Goal: Task Accomplishment & Management: Use online tool/utility

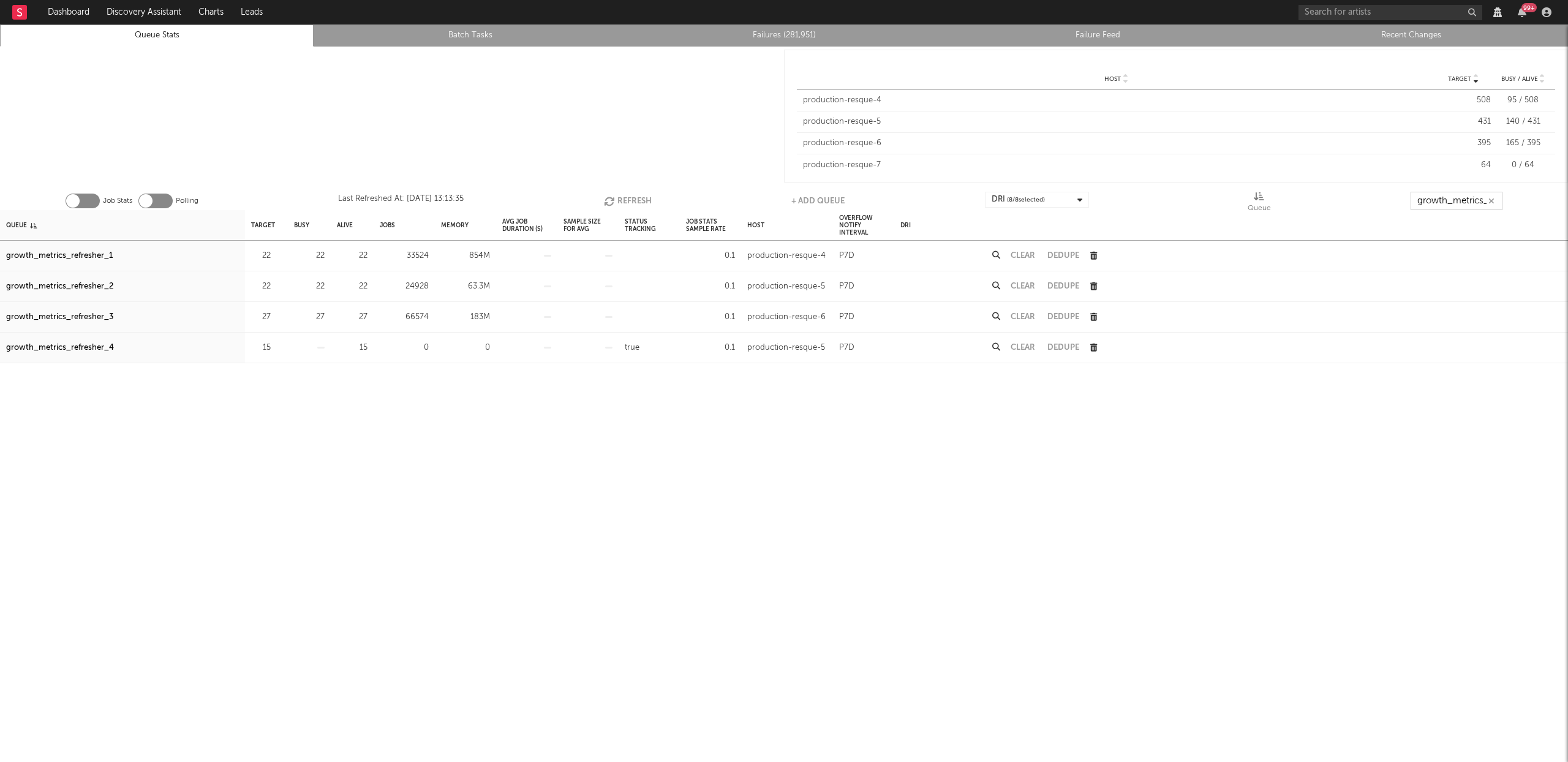
click at [1469, 196] on input "growth_metrics_ref" at bounding box center [1456, 201] width 92 height 18
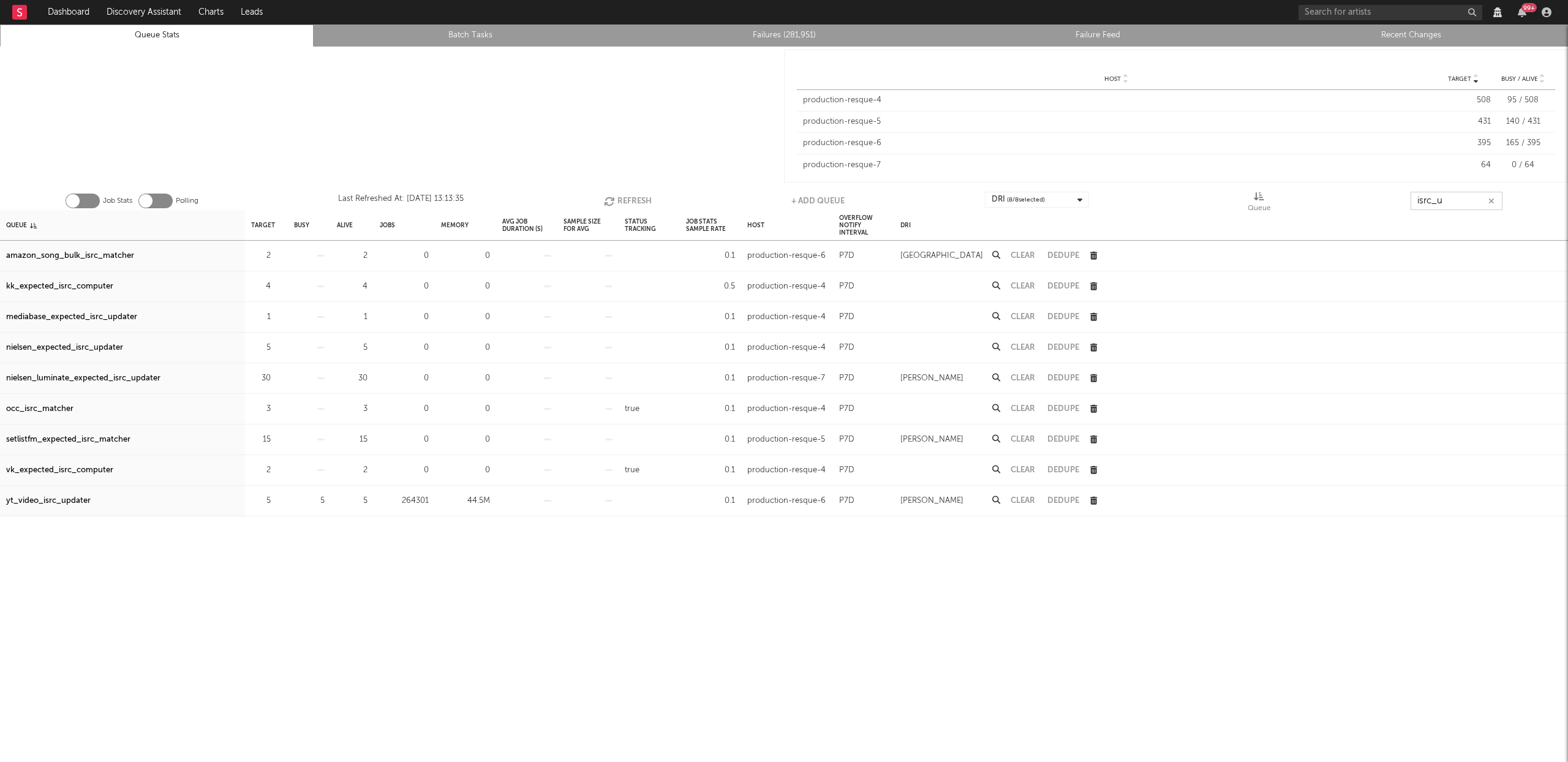
type input "isrc_up"
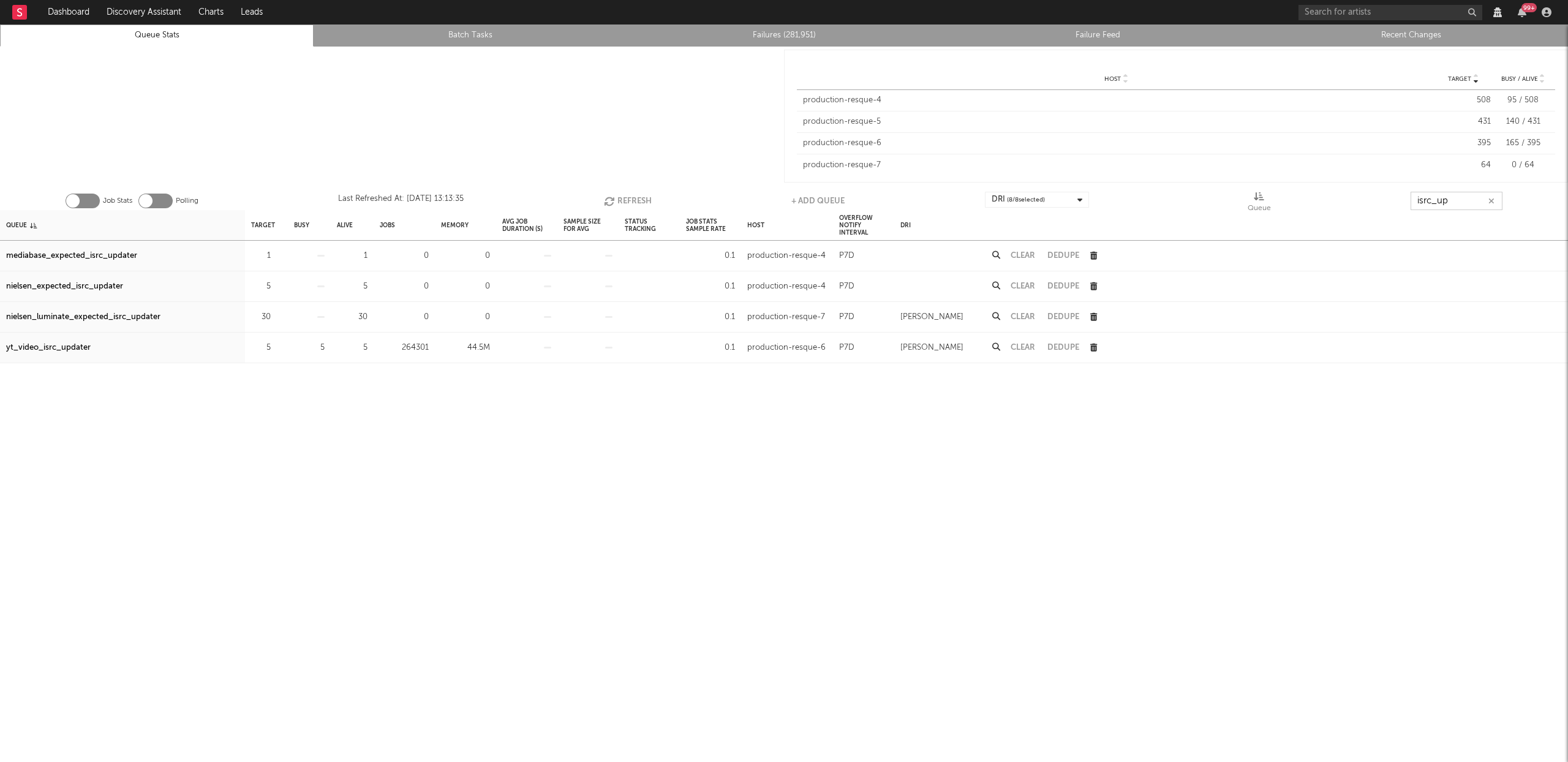
click at [633, 198] on button "Refresh" at bounding box center [627, 201] width 48 height 18
click at [1459, 204] on input "isrc_up" at bounding box center [1456, 201] width 92 height 18
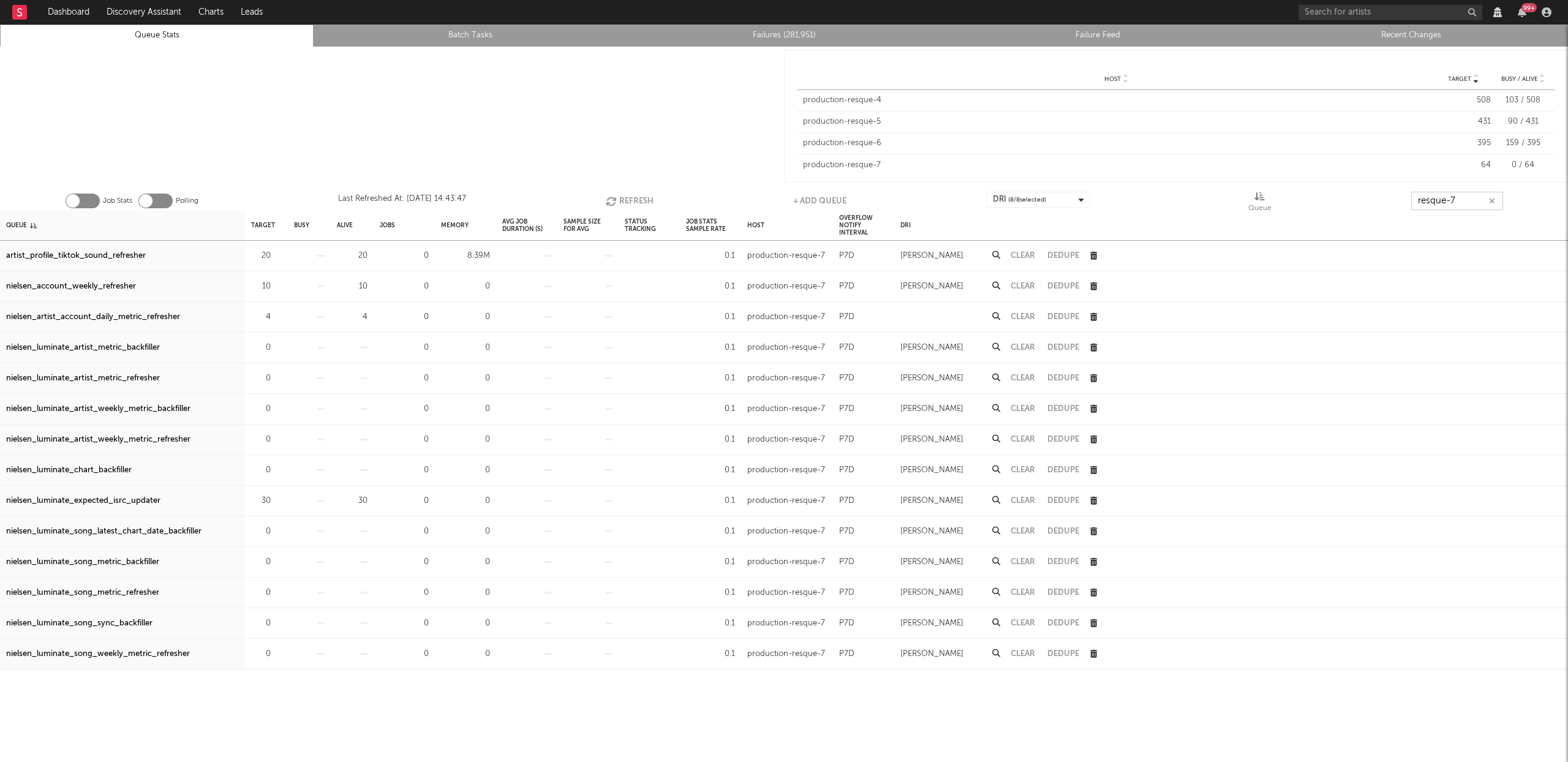
type input "resque-7"
click at [124, 254] on div "artist_profile_tiktok_sound_refresher" at bounding box center [76, 256] width 140 height 15
click at [101, 288] on div "nielsen_account_weekly_refresher" at bounding box center [71, 286] width 130 height 15
click at [1494, 203] on icon "button" at bounding box center [1491, 201] width 6 height 8
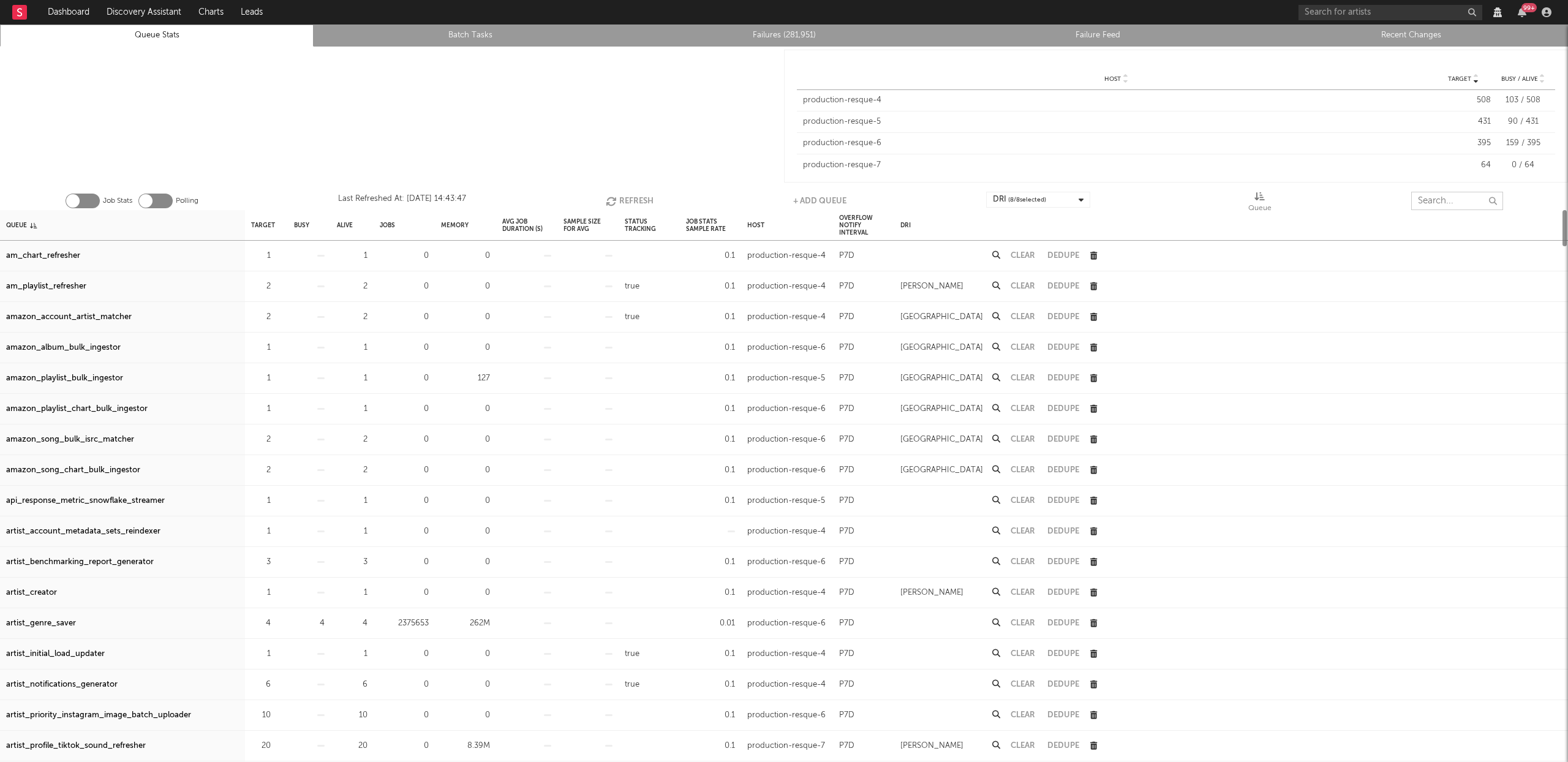
click at [1461, 203] on input "text" at bounding box center [1456, 201] width 92 height 18
click at [1436, 206] on input "text" at bounding box center [1456, 201] width 92 height 18
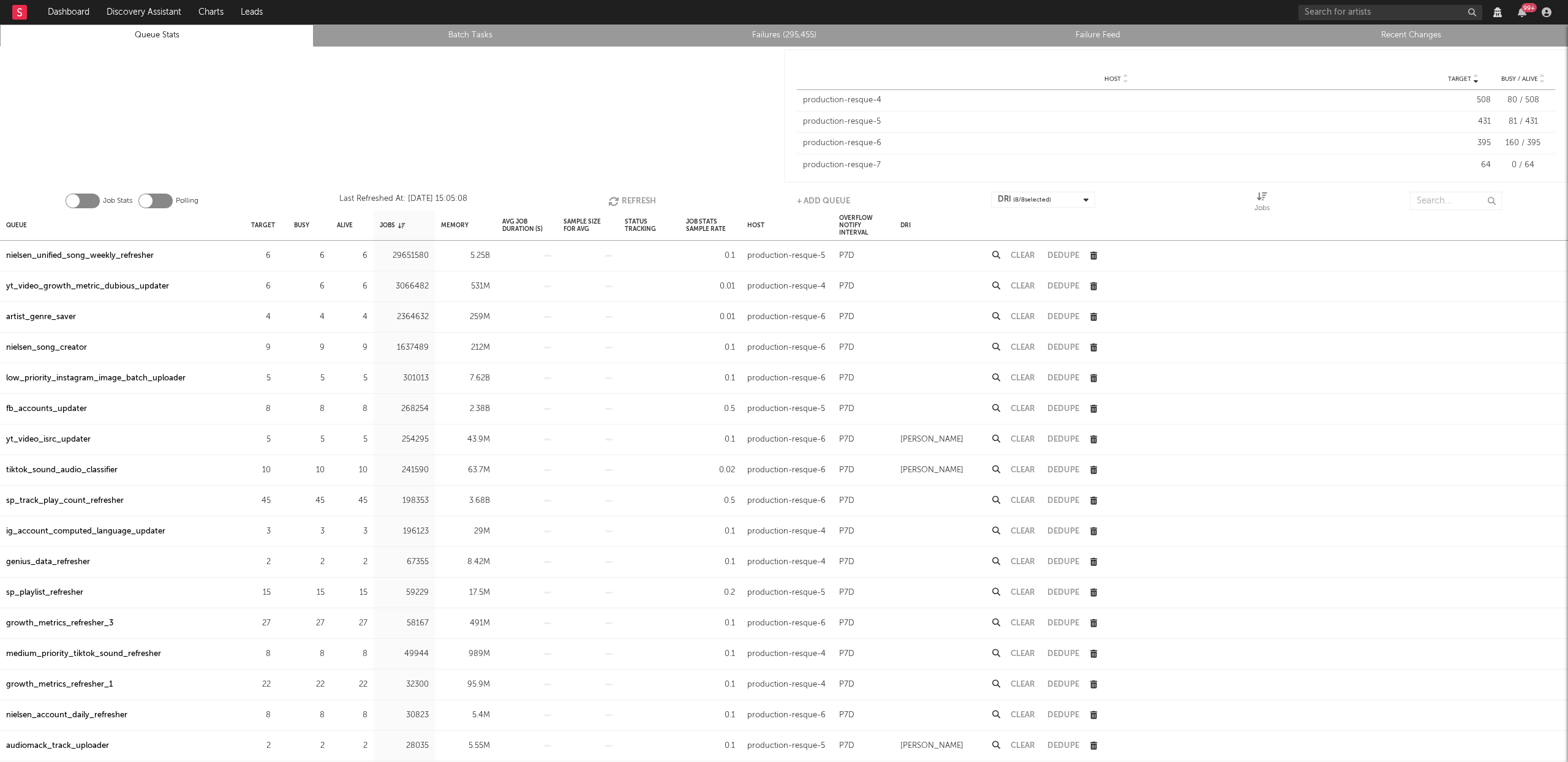
click at [820, 200] on button "+ Add Queue" at bounding box center [823, 201] width 53 height 18
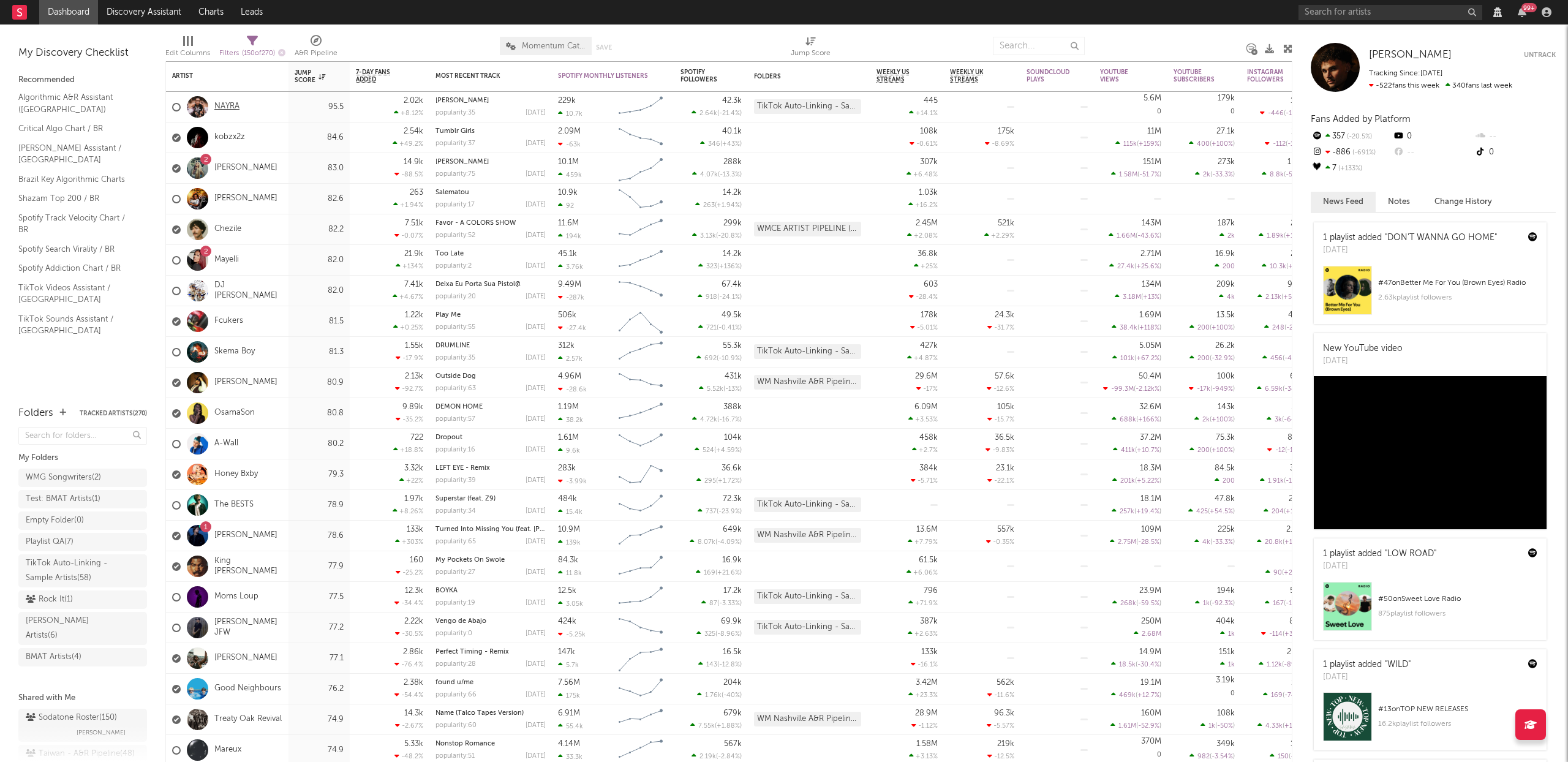
click at [224, 107] on link "NAYRA" at bounding box center [227, 107] width 25 height 10
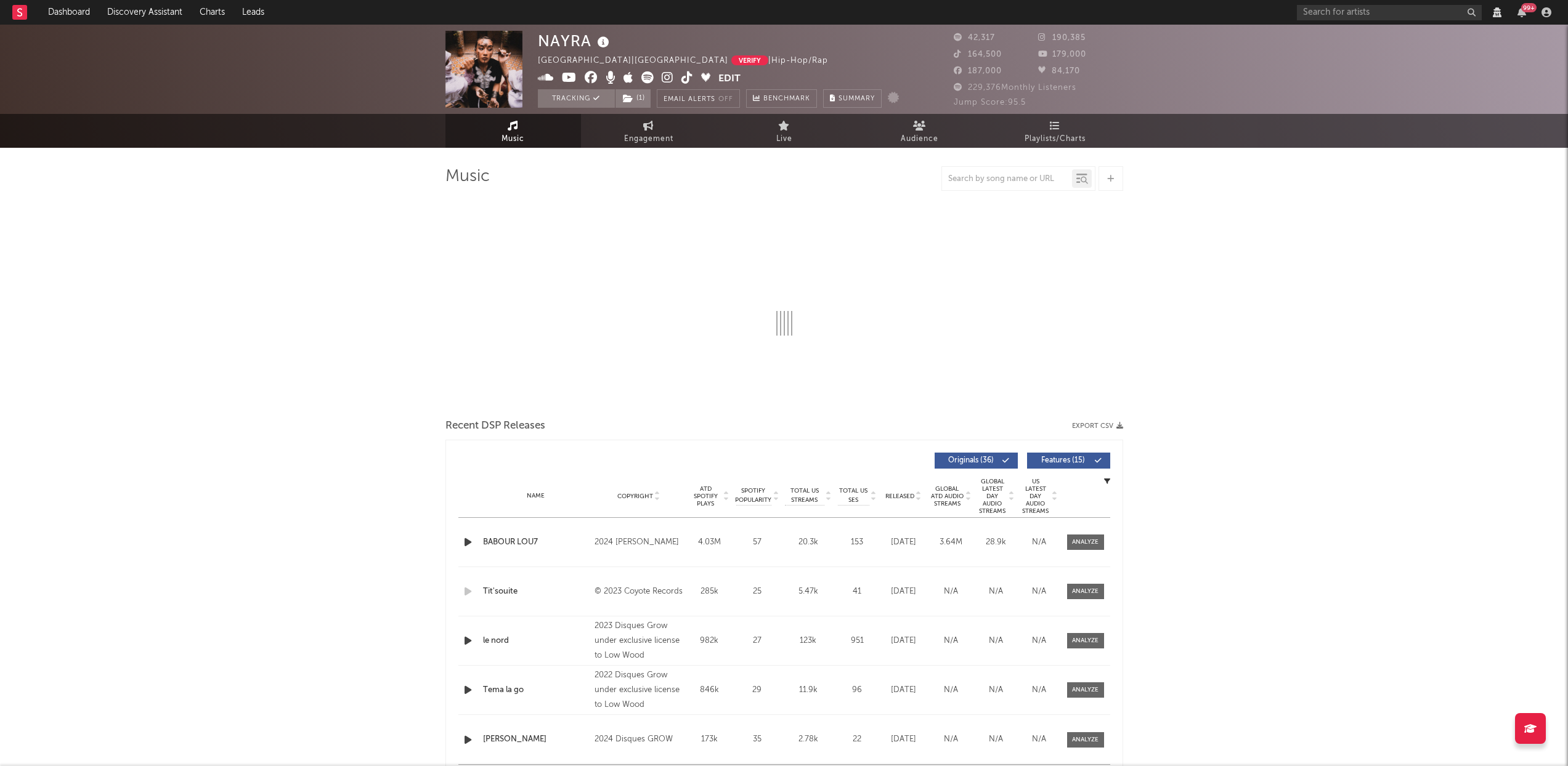
select select "6m"
select select "View all"
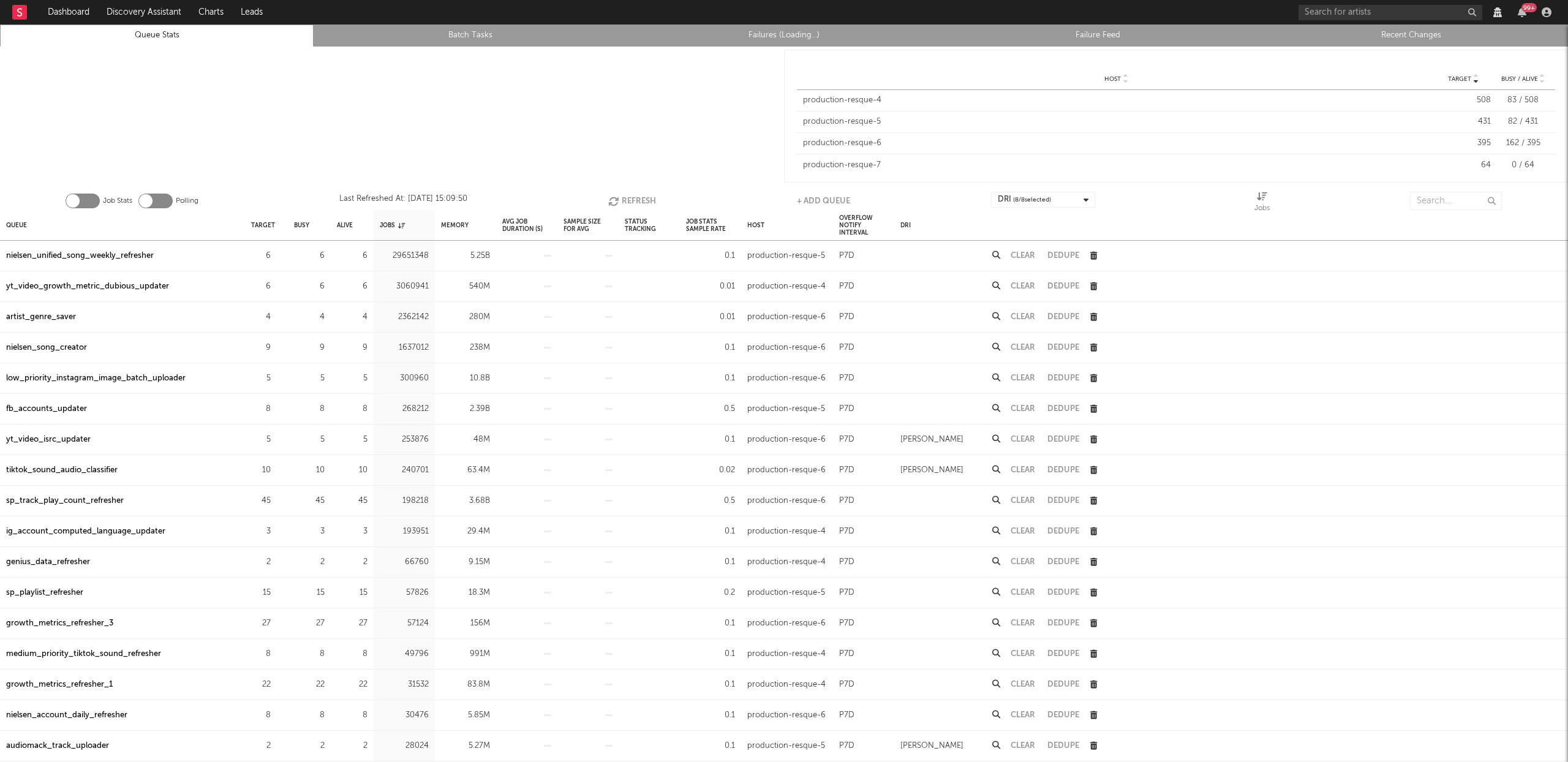
click at [1409, 38] on link "Recent Changes" at bounding box center [1411, 35] width 300 height 15
click at [815, 193] on button "+ Add Queue" at bounding box center [823, 201] width 53 height 18
select select "2193"
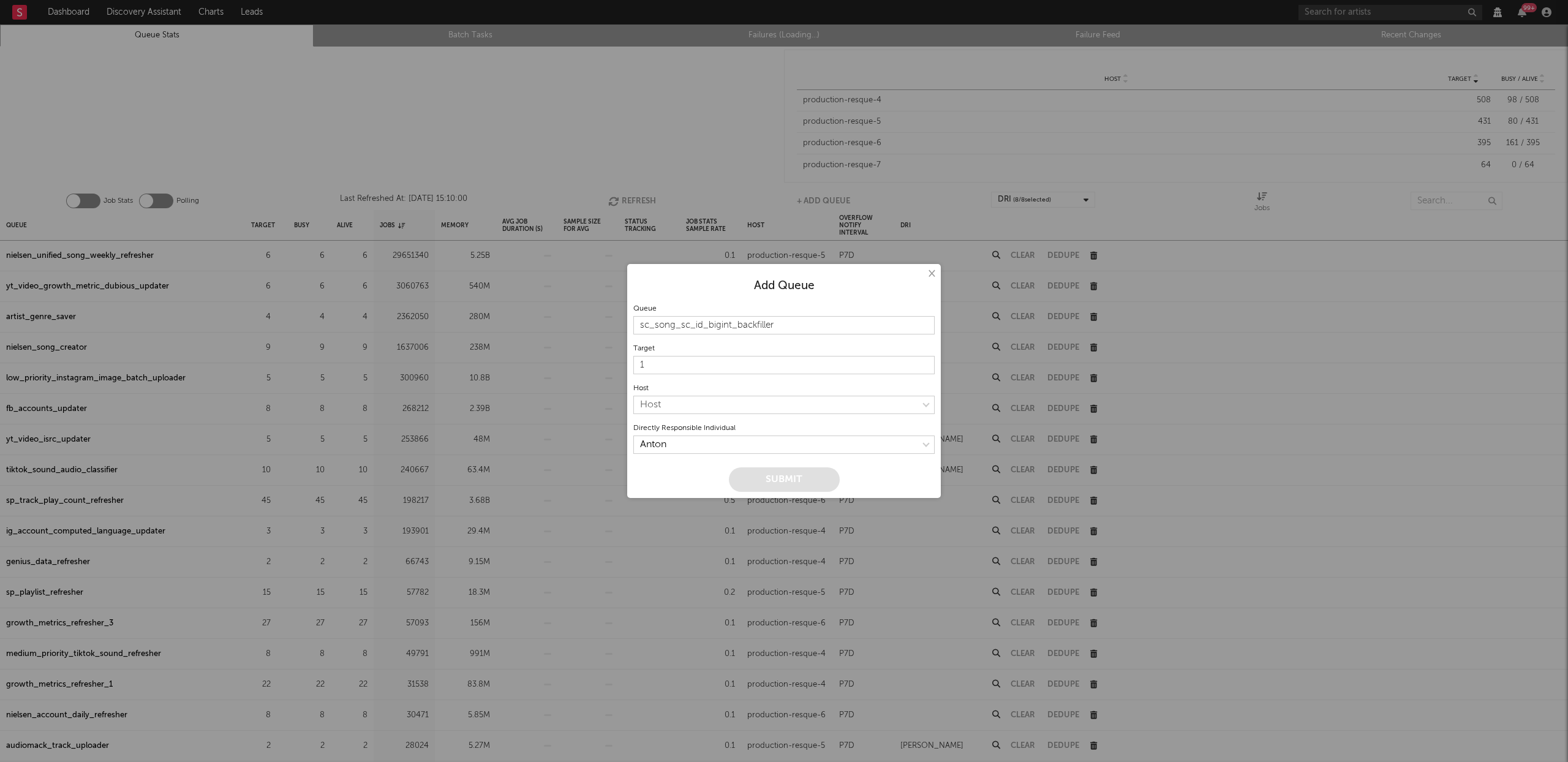
type input "sc_song_sc_id_bigint_backfiller"
click at [924, 361] on input "2" at bounding box center [784, 365] width 301 height 18
type input "3"
click at [924, 361] on input "3" at bounding box center [784, 365] width 301 height 18
click at [930, 402] on select "Host production-resque-4 production-resque-5 production-resque-6 production-res…" at bounding box center [784, 404] width 301 height 18
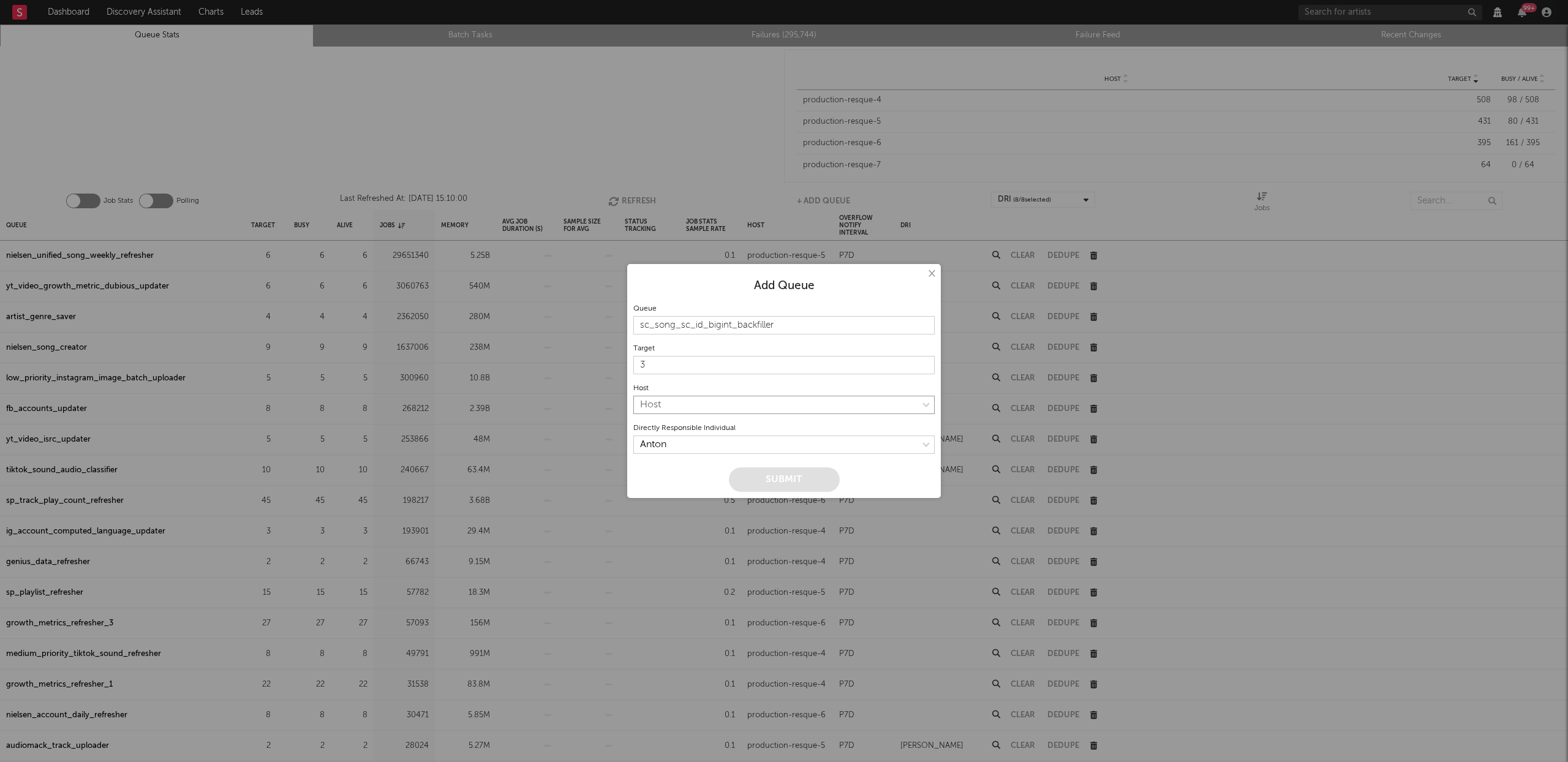
select select "7"
click at [800, 480] on button "Submit" at bounding box center [784, 480] width 111 height 24
type input "1"
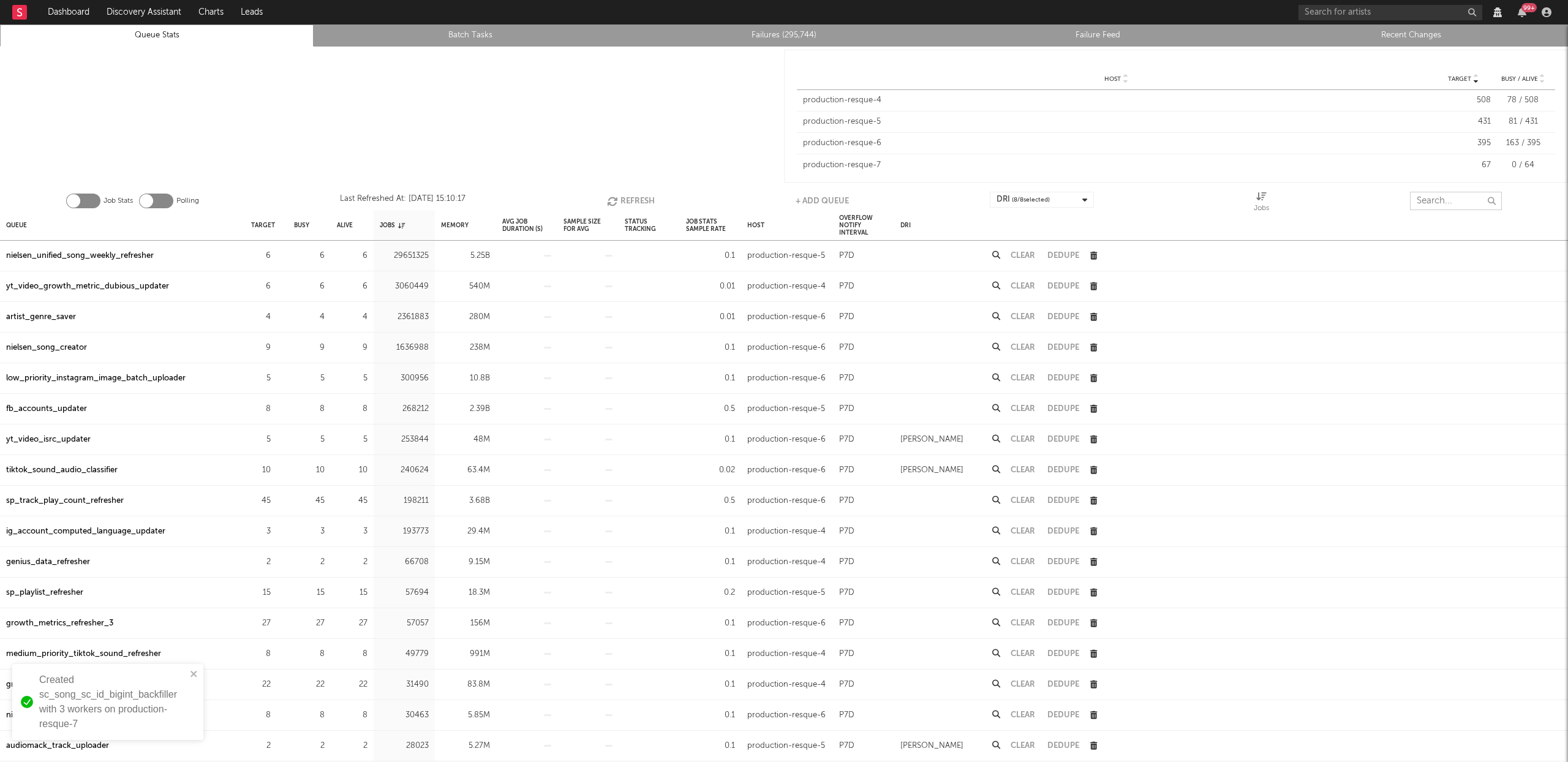
click at [1443, 198] on input "text" at bounding box center [1455, 201] width 92 height 18
click at [1438, 198] on input "text" at bounding box center [1455, 201] width 92 height 18
paste input "sc_song_sc_id_bigint_backfiller"
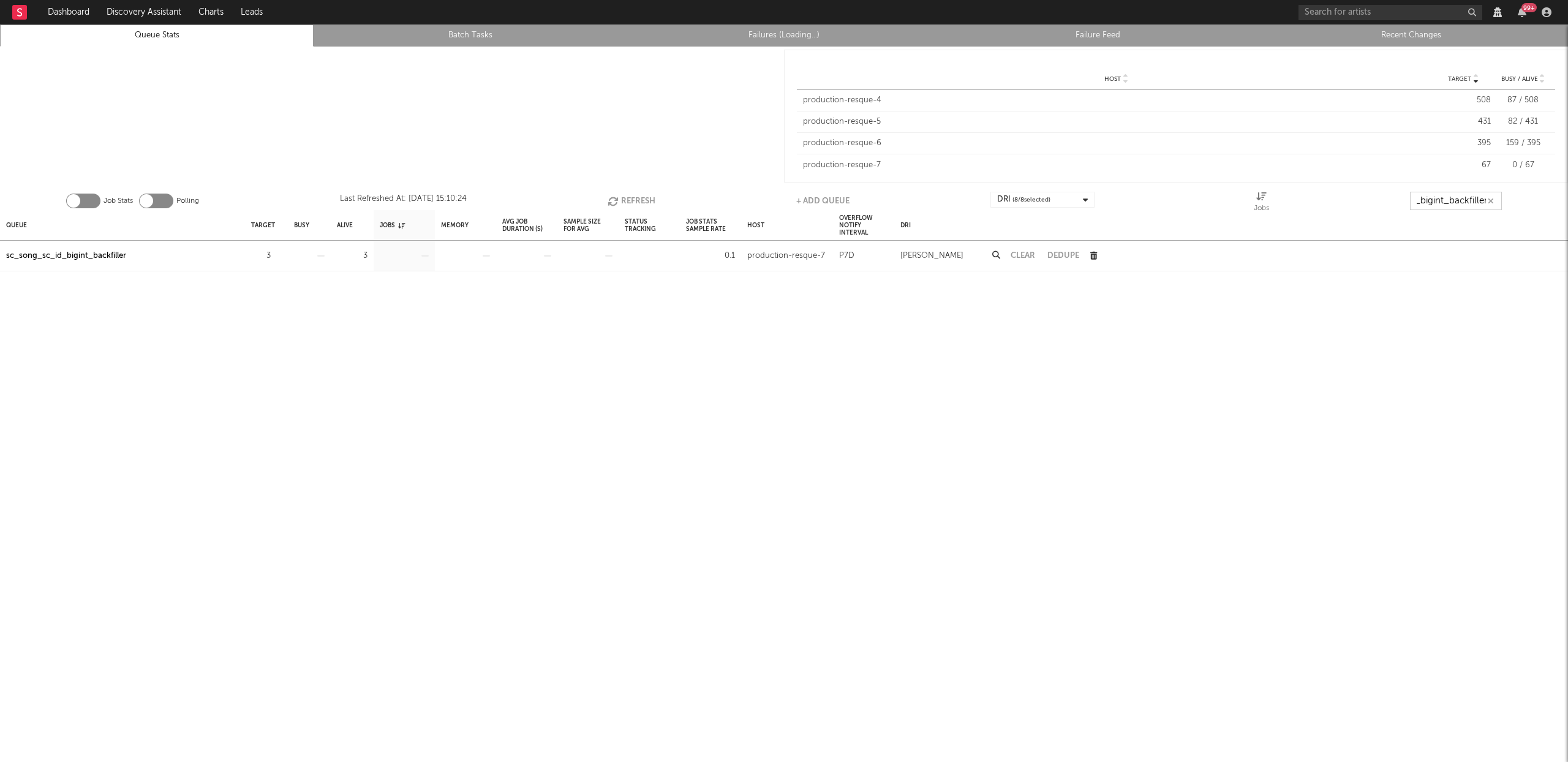
type input "sc_song_sc_id_bigint_backfiller"
click at [624, 195] on button "Refresh" at bounding box center [631, 201] width 48 height 18
click at [616, 196] on icon "button" at bounding box center [613, 202] width 13 height 10
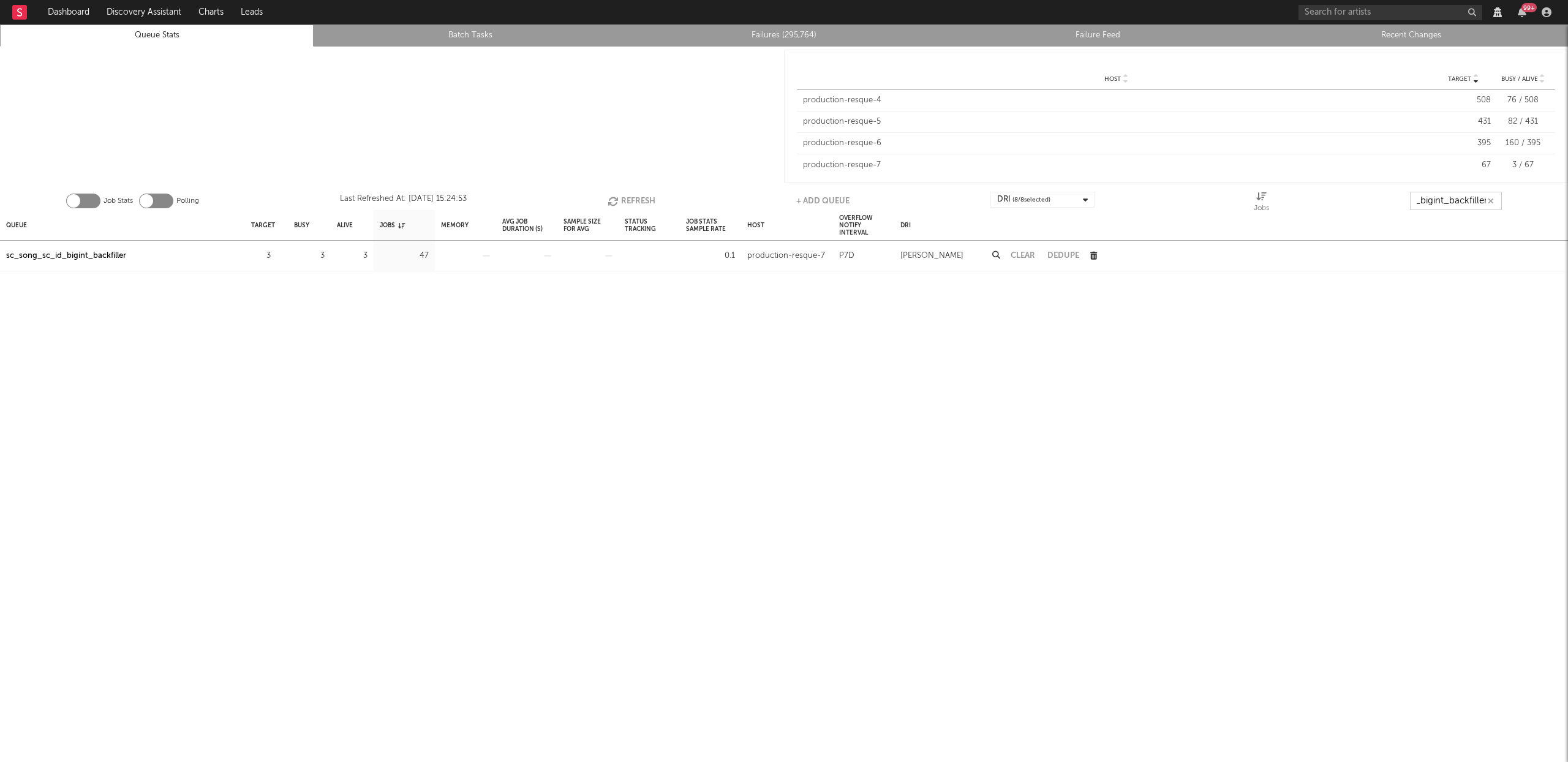
click at [616, 196] on icon "button" at bounding box center [613, 202] width 13 height 10
click at [115, 252] on div "sc_song_sc_id_bigint_backfiller" at bounding box center [66, 256] width 120 height 15
click at [622, 198] on button "Refresh" at bounding box center [632, 201] width 48 height 18
click at [615, 198] on icon "button" at bounding box center [613, 202] width 13 height 10
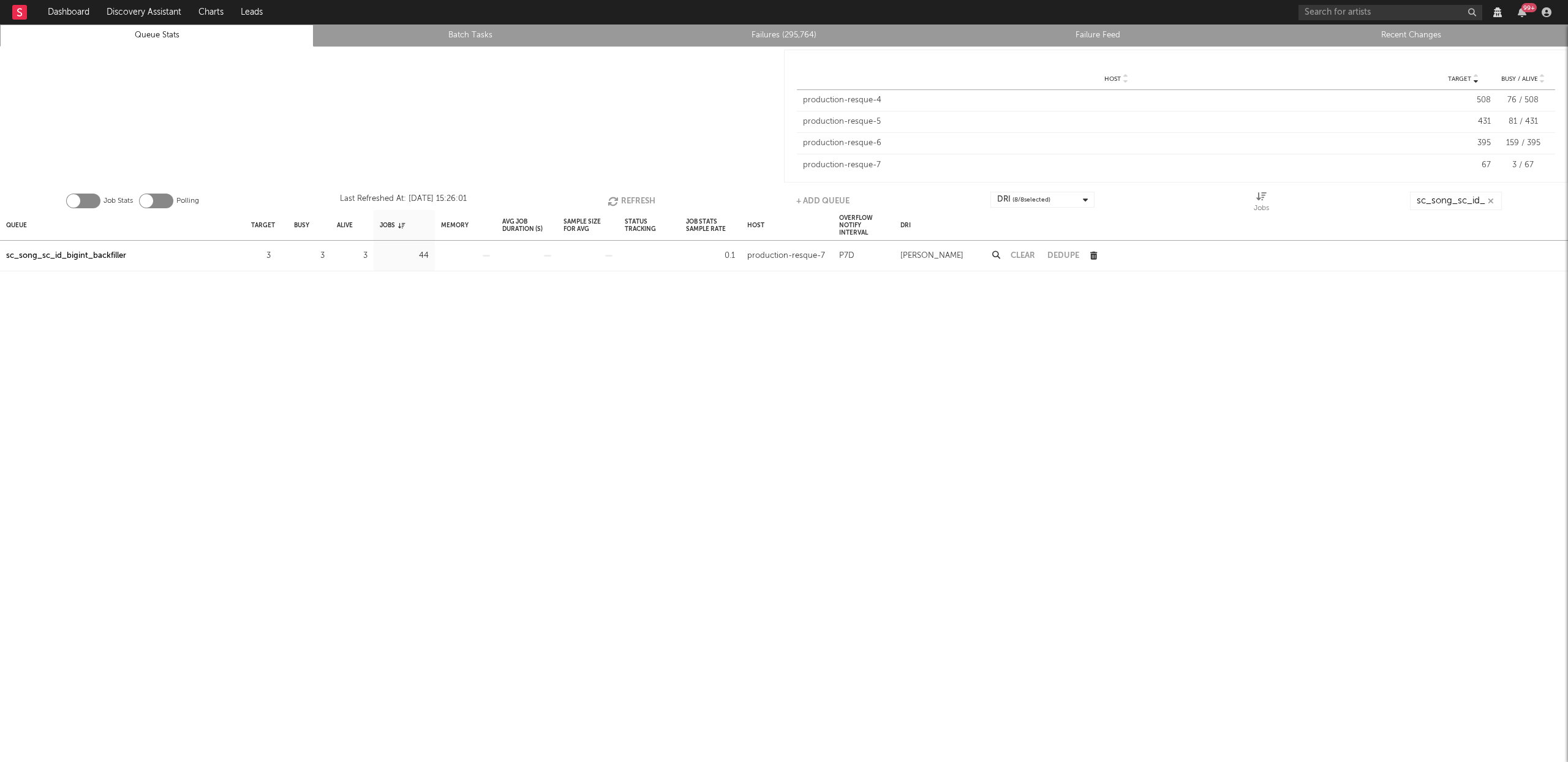
click at [640, 201] on button "Refresh" at bounding box center [631, 201] width 48 height 18
click at [627, 199] on button "Refresh" at bounding box center [631, 201] width 48 height 18
click at [780, 33] on link "Failures (295,764)" at bounding box center [784, 35] width 300 height 15
click at [633, 193] on button "Refresh" at bounding box center [631, 201] width 48 height 18
click at [621, 196] on button "Refresh" at bounding box center [631, 201] width 48 height 18
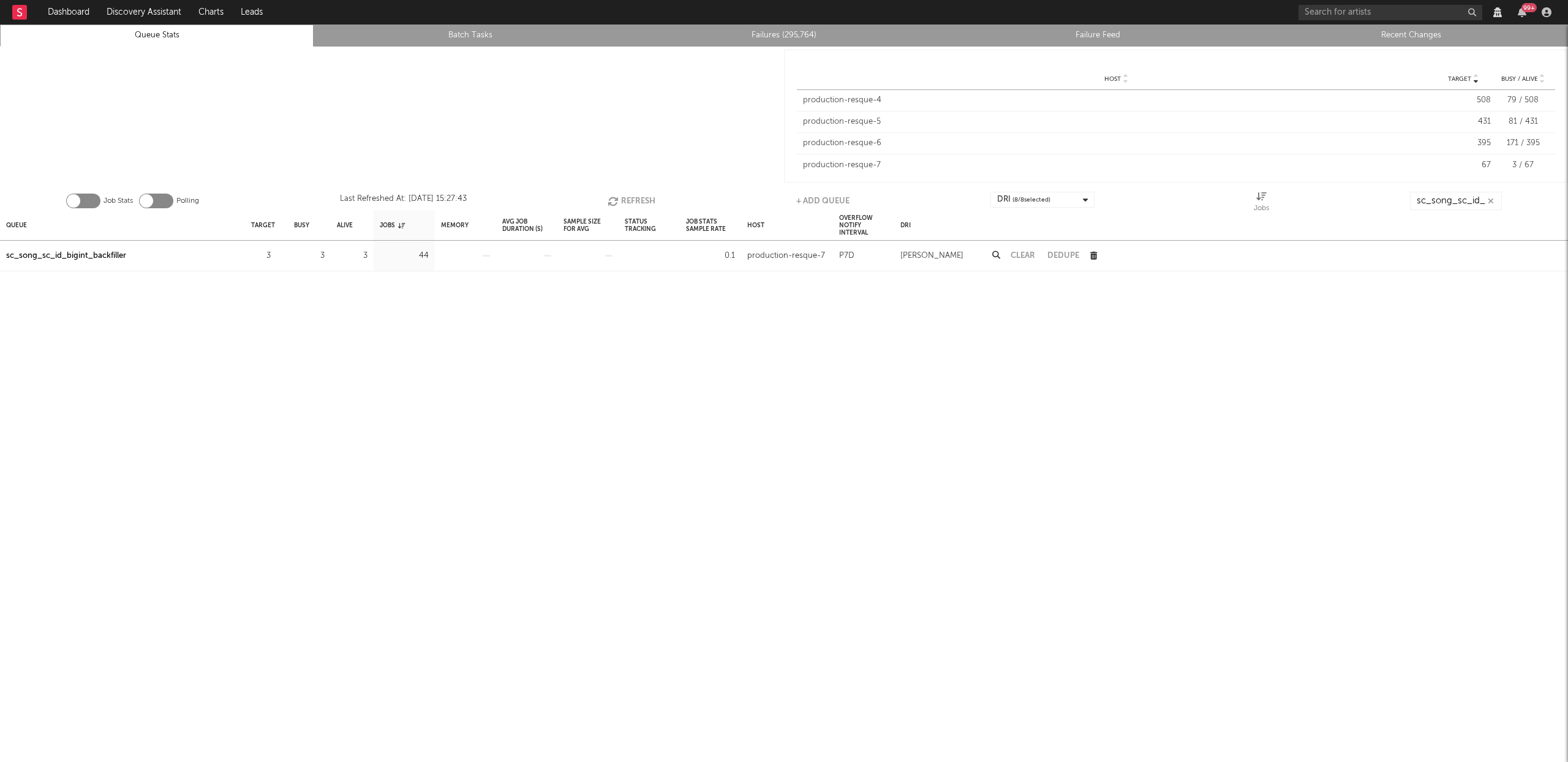
click at [626, 202] on button "Refresh" at bounding box center [631, 201] width 48 height 18
click at [635, 200] on button "Refresh" at bounding box center [631, 201] width 48 height 18
click at [635, 200] on button "Refresh" at bounding box center [632, 201] width 48 height 18
click at [632, 195] on button "Refresh" at bounding box center [632, 201] width 48 height 18
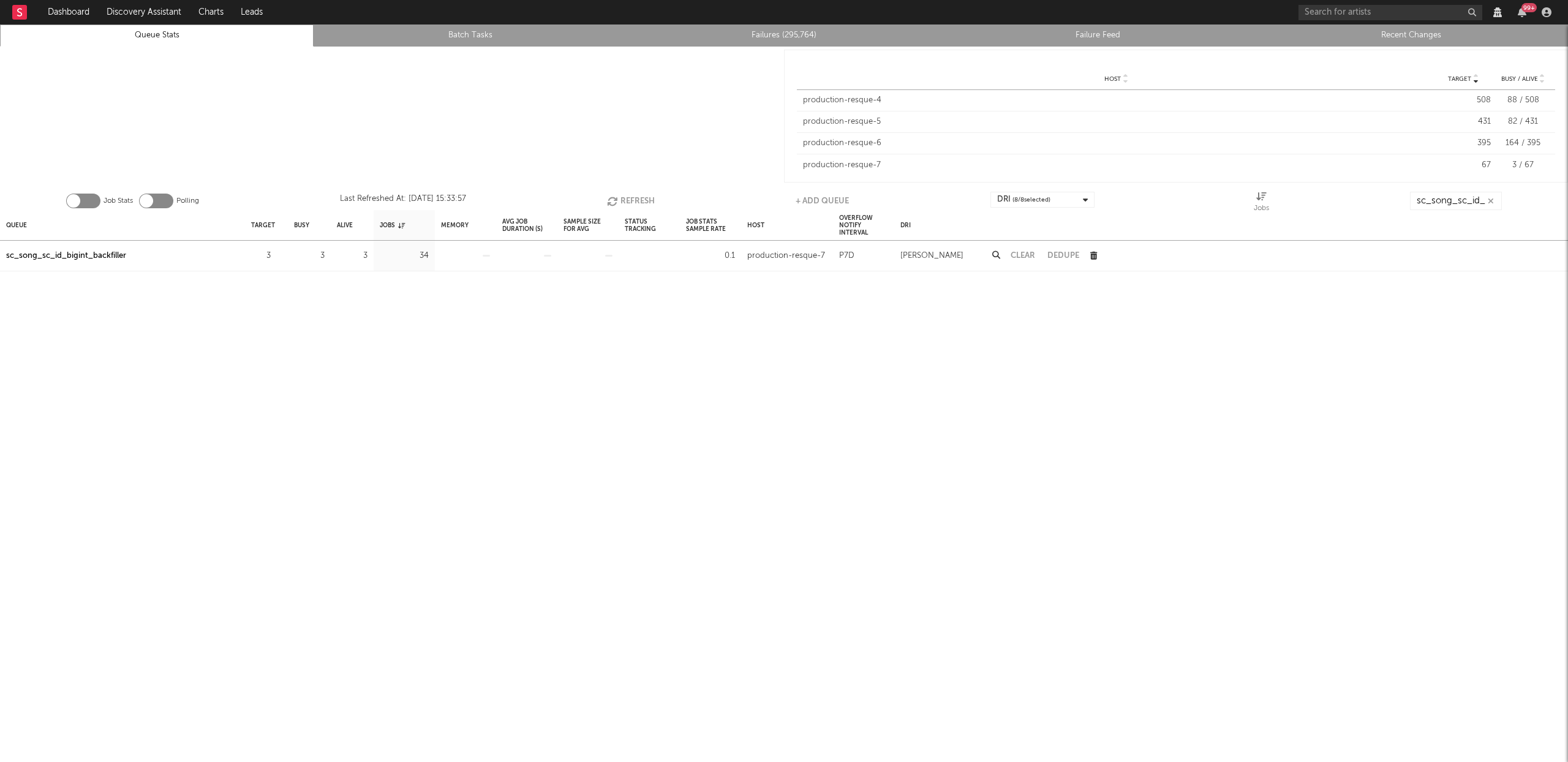
click at [632, 198] on button "Refresh" at bounding box center [631, 201] width 48 height 18
click at [610, 196] on icon "button" at bounding box center [614, 202] width 13 height 10
click at [620, 198] on button "Refresh" at bounding box center [631, 201] width 48 height 18
click at [625, 201] on button "Refresh" at bounding box center [631, 201] width 48 height 18
click at [637, 201] on button "Refresh" at bounding box center [631, 201] width 48 height 18
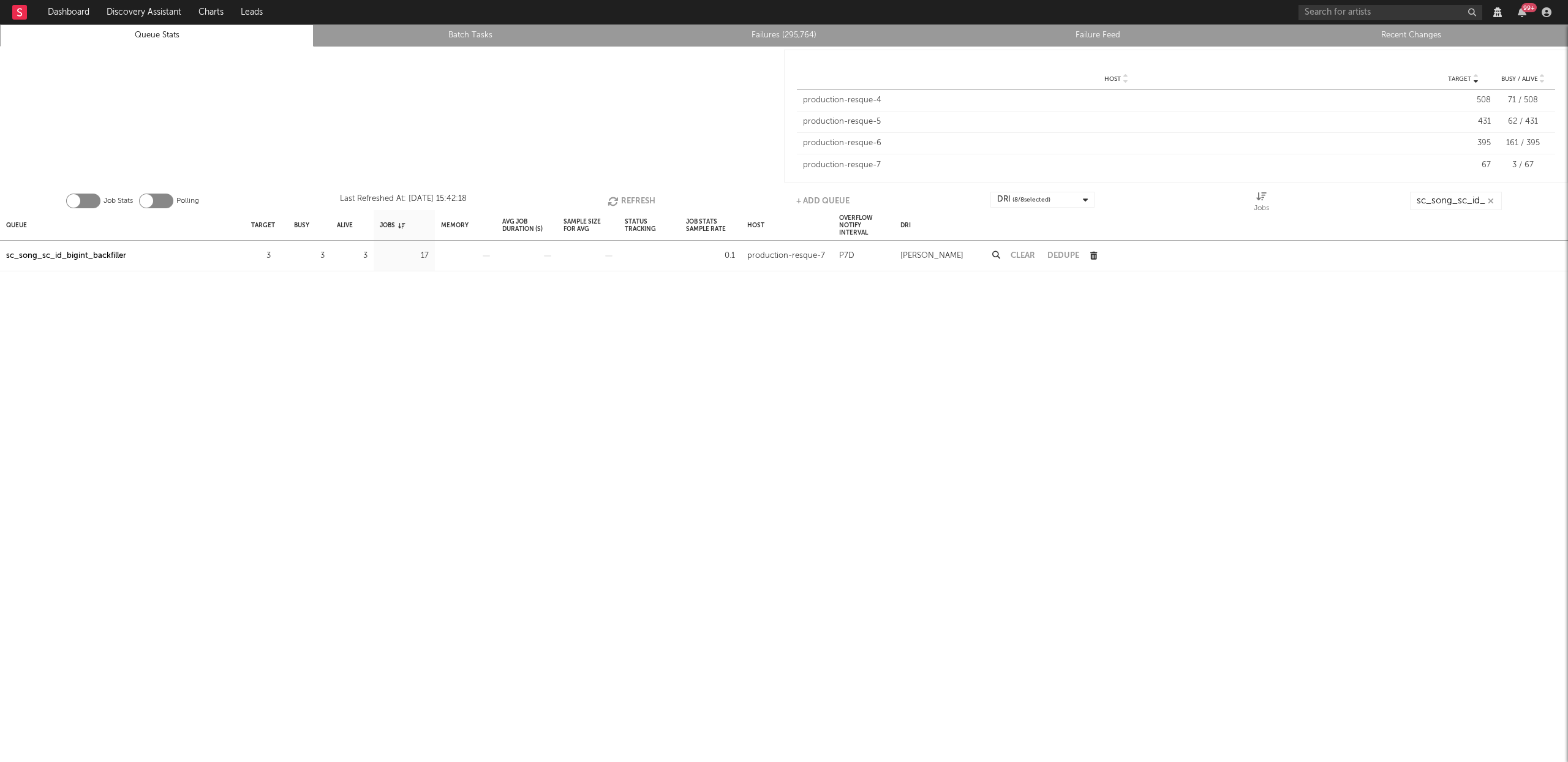
click at [637, 201] on button "Refresh" at bounding box center [631, 201] width 48 height 18
click at [640, 199] on button "Refresh" at bounding box center [631, 201] width 48 height 18
click at [644, 201] on button "Refresh" at bounding box center [632, 201] width 48 height 18
click at [622, 197] on button "Refresh" at bounding box center [631, 201] width 48 height 18
click at [621, 200] on button "Refresh" at bounding box center [631, 201] width 48 height 18
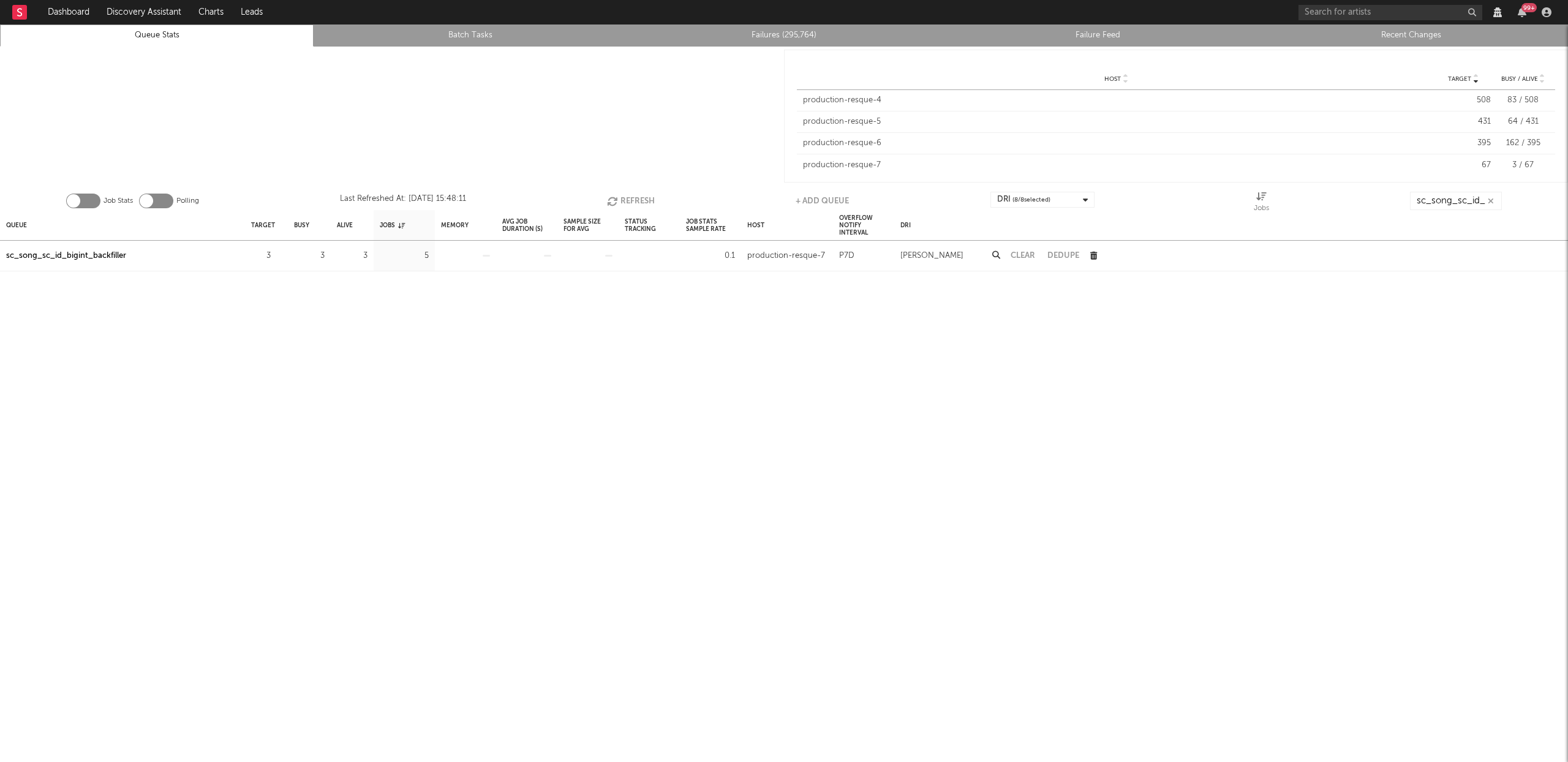
click at [620, 197] on button "Refresh" at bounding box center [631, 201] width 48 height 18
click at [644, 196] on button "Refresh" at bounding box center [632, 201] width 48 height 18
click at [641, 196] on button "Refresh" at bounding box center [632, 201] width 48 height 18
click at [630, 198] on button "Refresh" at bounding box center [631, 201] width 48 height 18
click at [630, 199] on button "Refresh" at bounding box center [631, 201] width 48 height 18
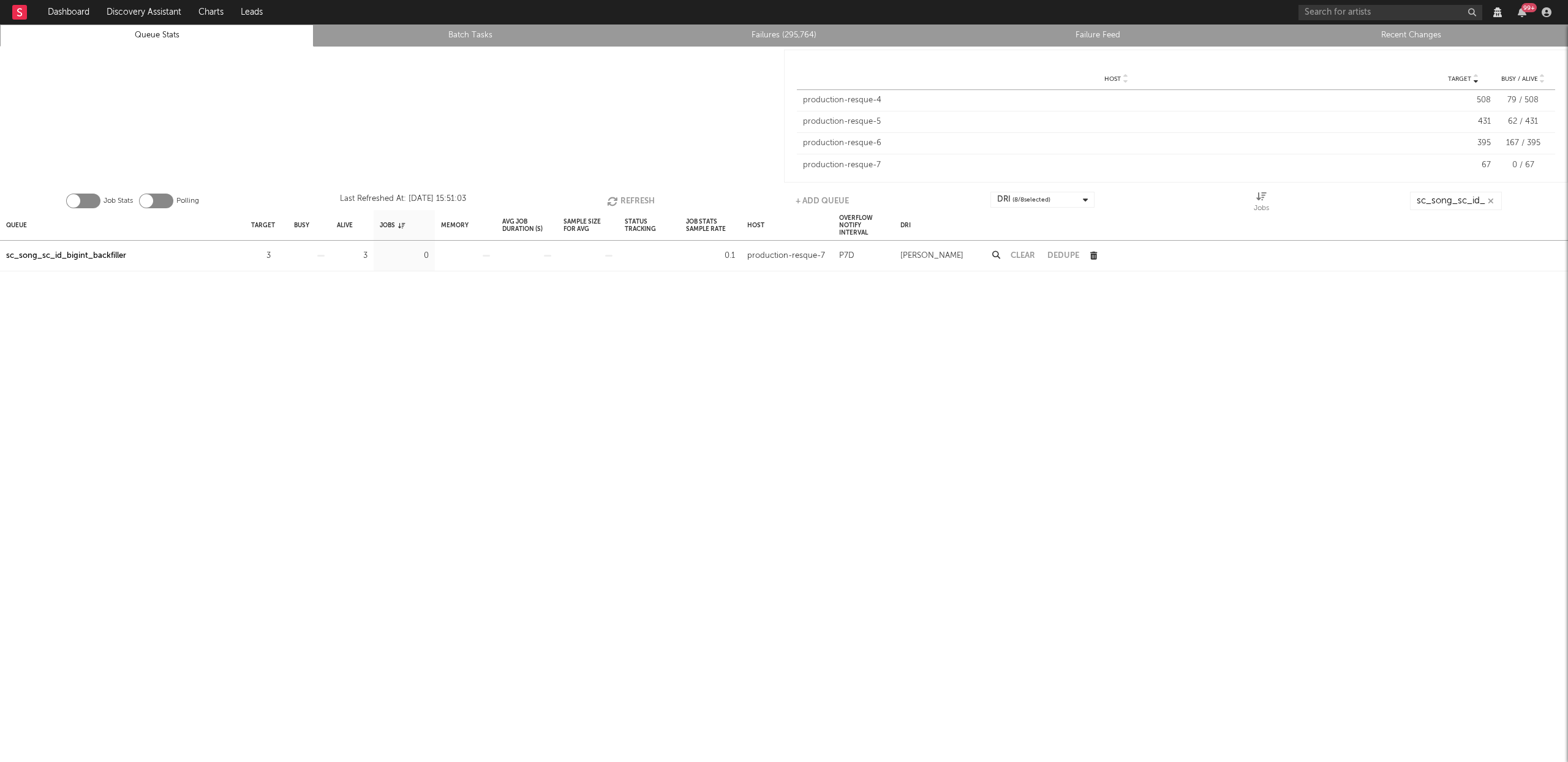
click at [634, 196] on button "Refresh" at bounding box center [631, 201] width 48 height 18
click at [277, 257] on icon "button" at bounding box center [277, 256] width 8 height 8
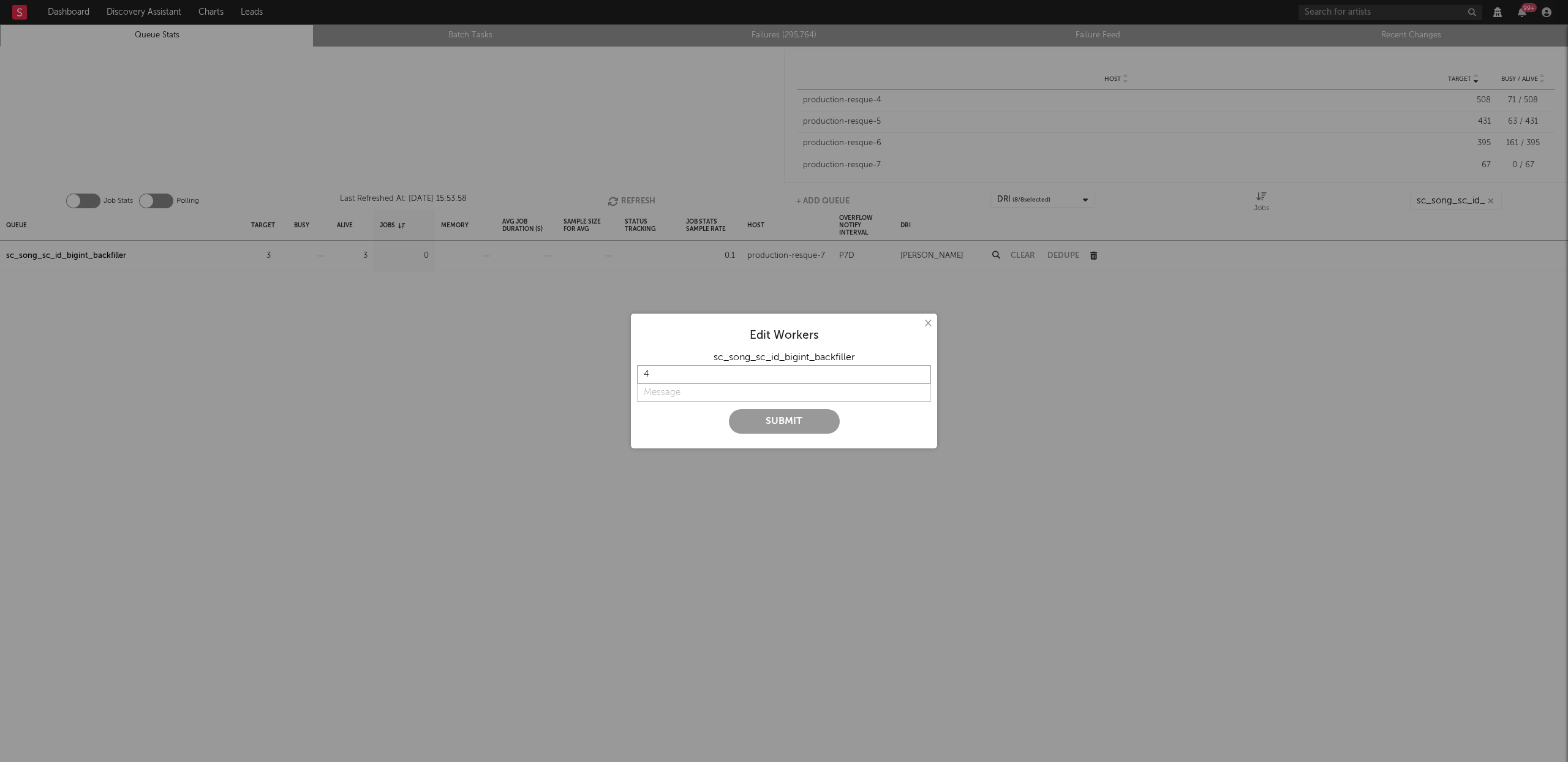
click at [917, 373] on input "4" at bounding box center [784, 374] width 294 height 18
type input "5"
click at [917, 373] on input "5" at bounding box center [784, 374] width 294 height 18
click at [727, 389] on input "string" at bounding box center [784, 392] width 294 height 18
type input "a"
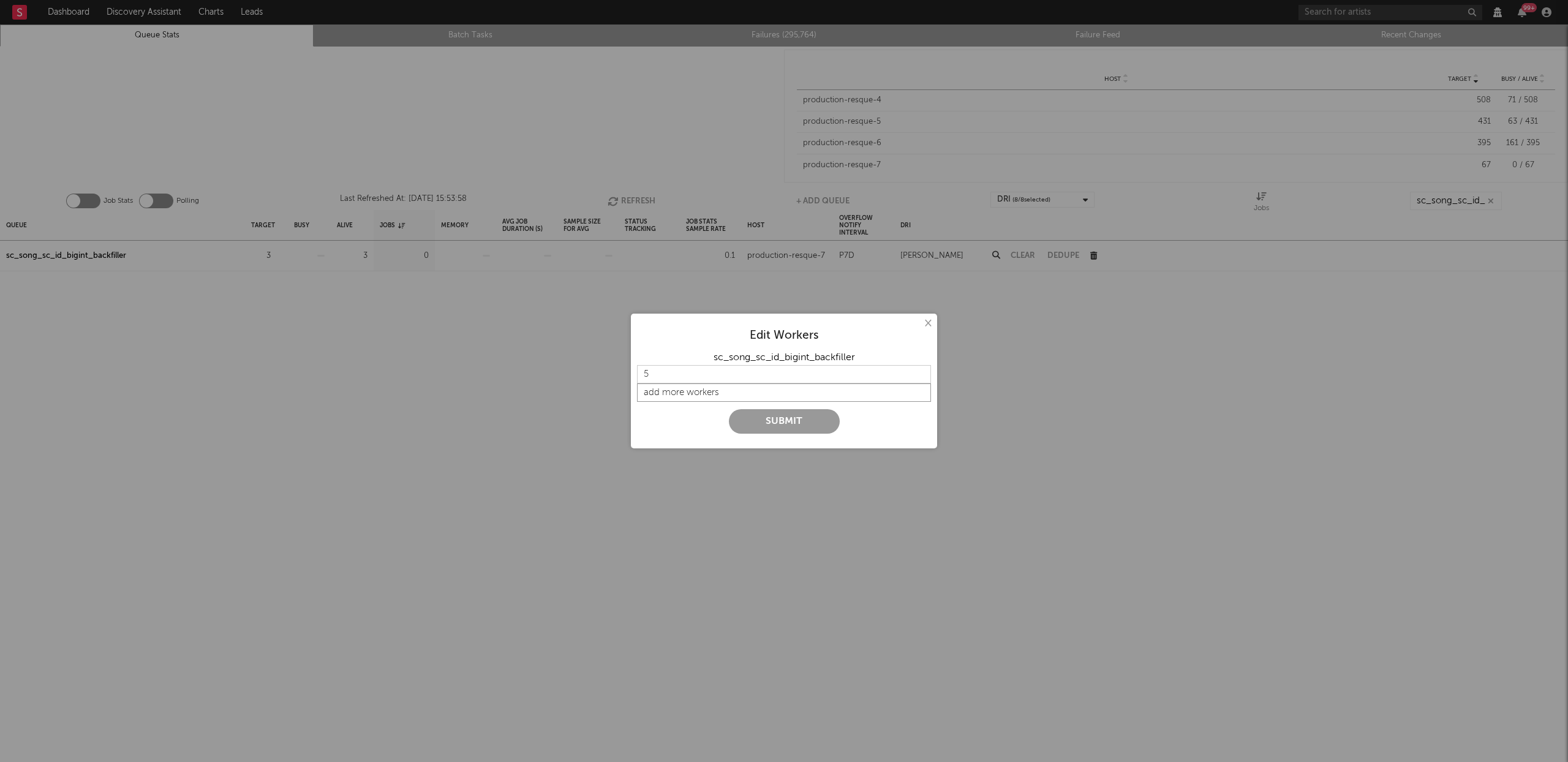
type input "add more workers"
click at [778, 421] on button "Submit" at bounding box center [784, 422] width 111 height 24
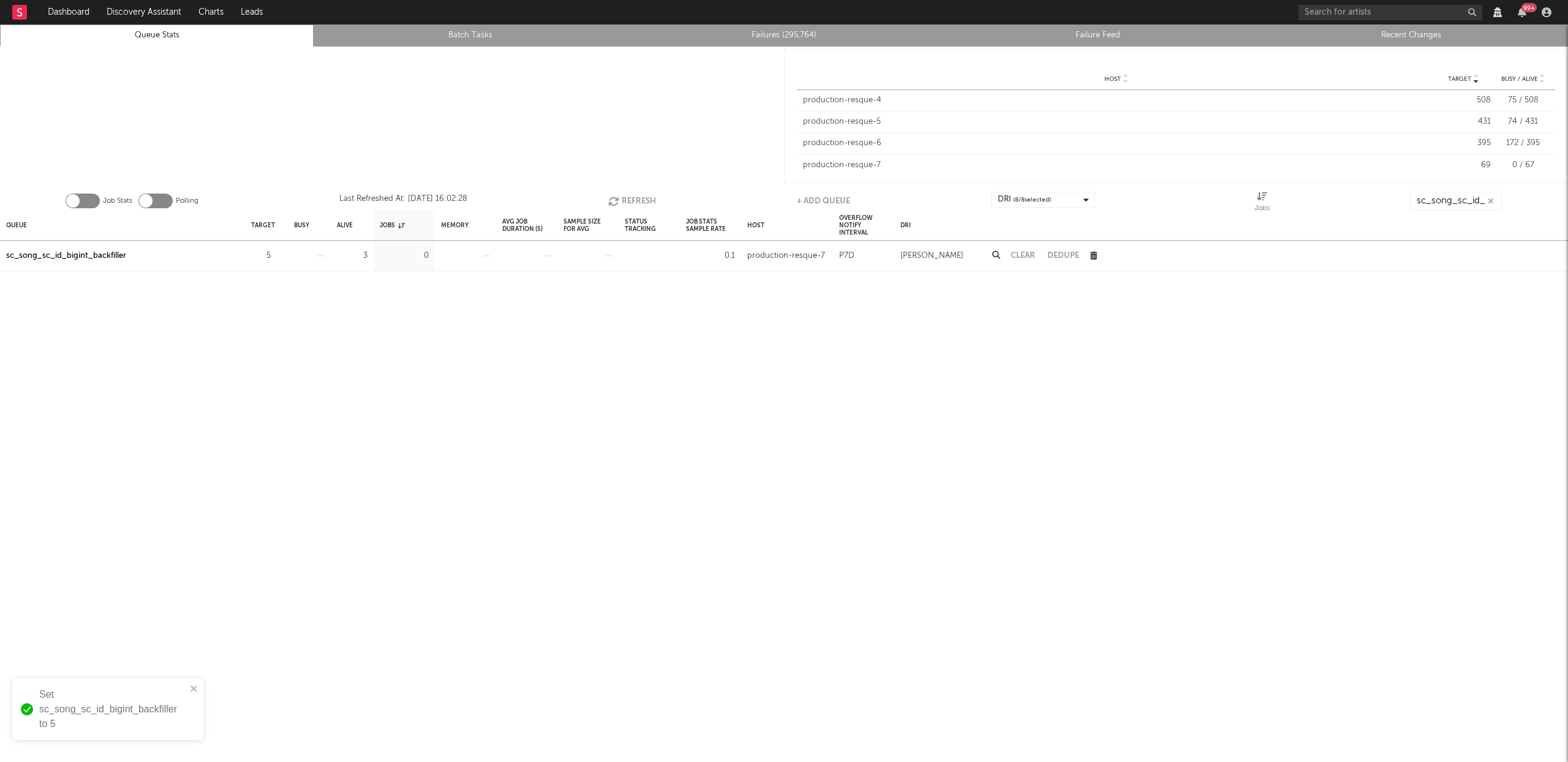
click at [626, 198] on button "Refresh" at bounding box center [632, 201] width 48 height 18
click at [278, 256] on icon "button" at bounding box center [277, 256] width 8 height 8
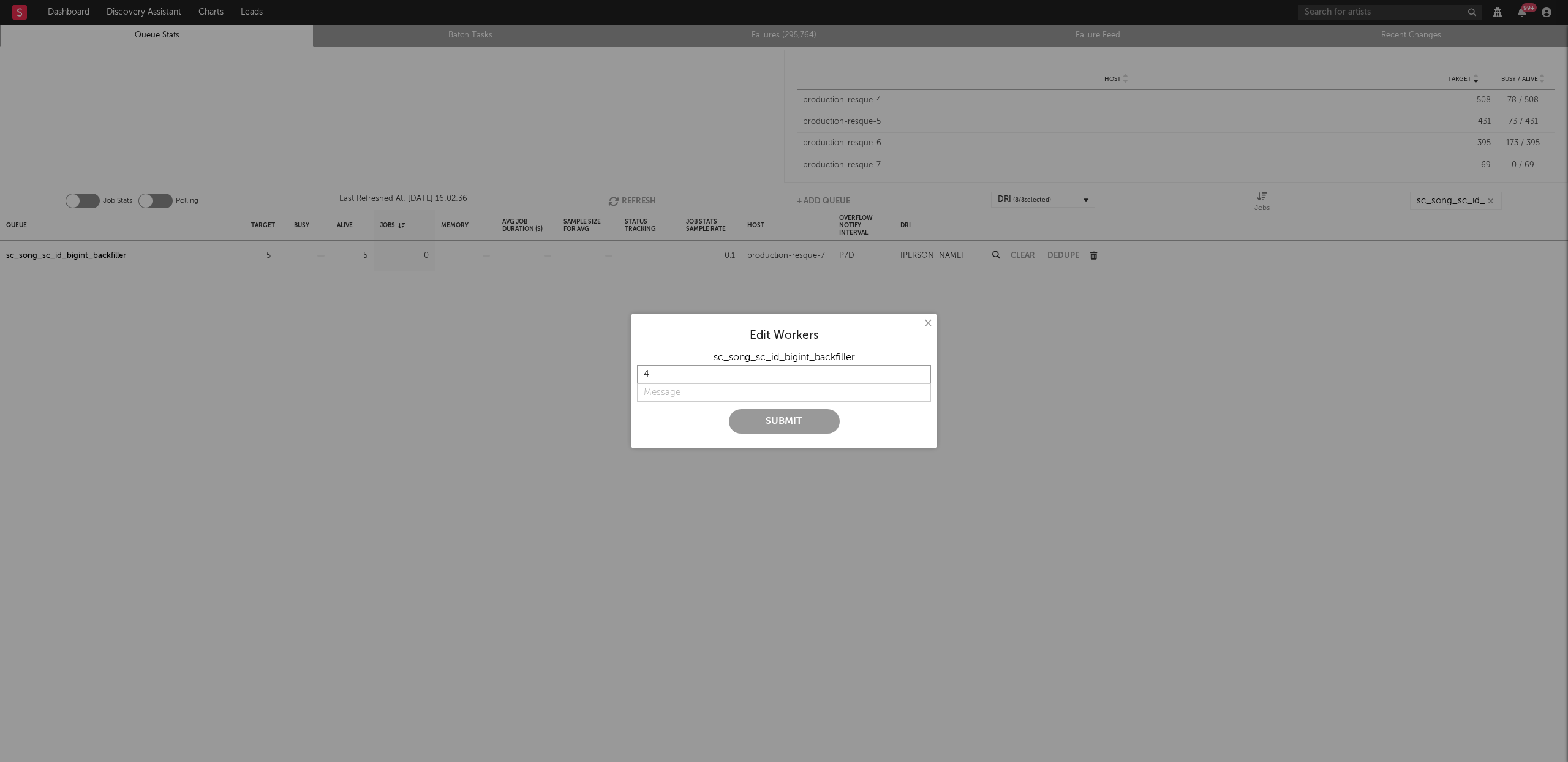
type input "4"
click at [922, 377] on input "4" at bounding box center [784, 374] width 294 height 18
click at [653, 391] on input "string" at bounding box center [784, 392] width 294 height 18
type input "d"
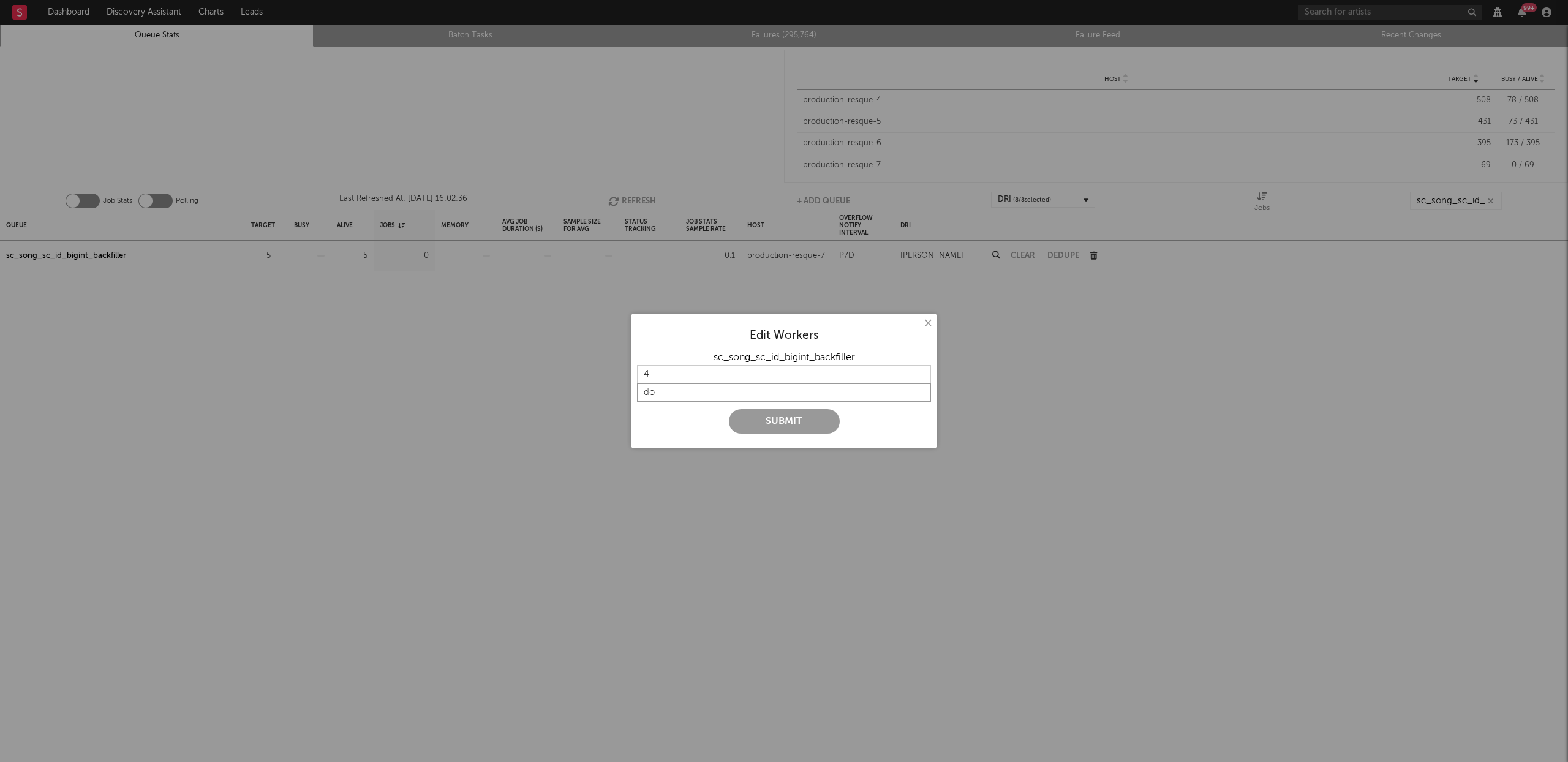
type input "d"
type input "n"
type input "down to 4"
click at [802, 421] on button "Submit" at bounding box center [784, 422] width 111 height 24
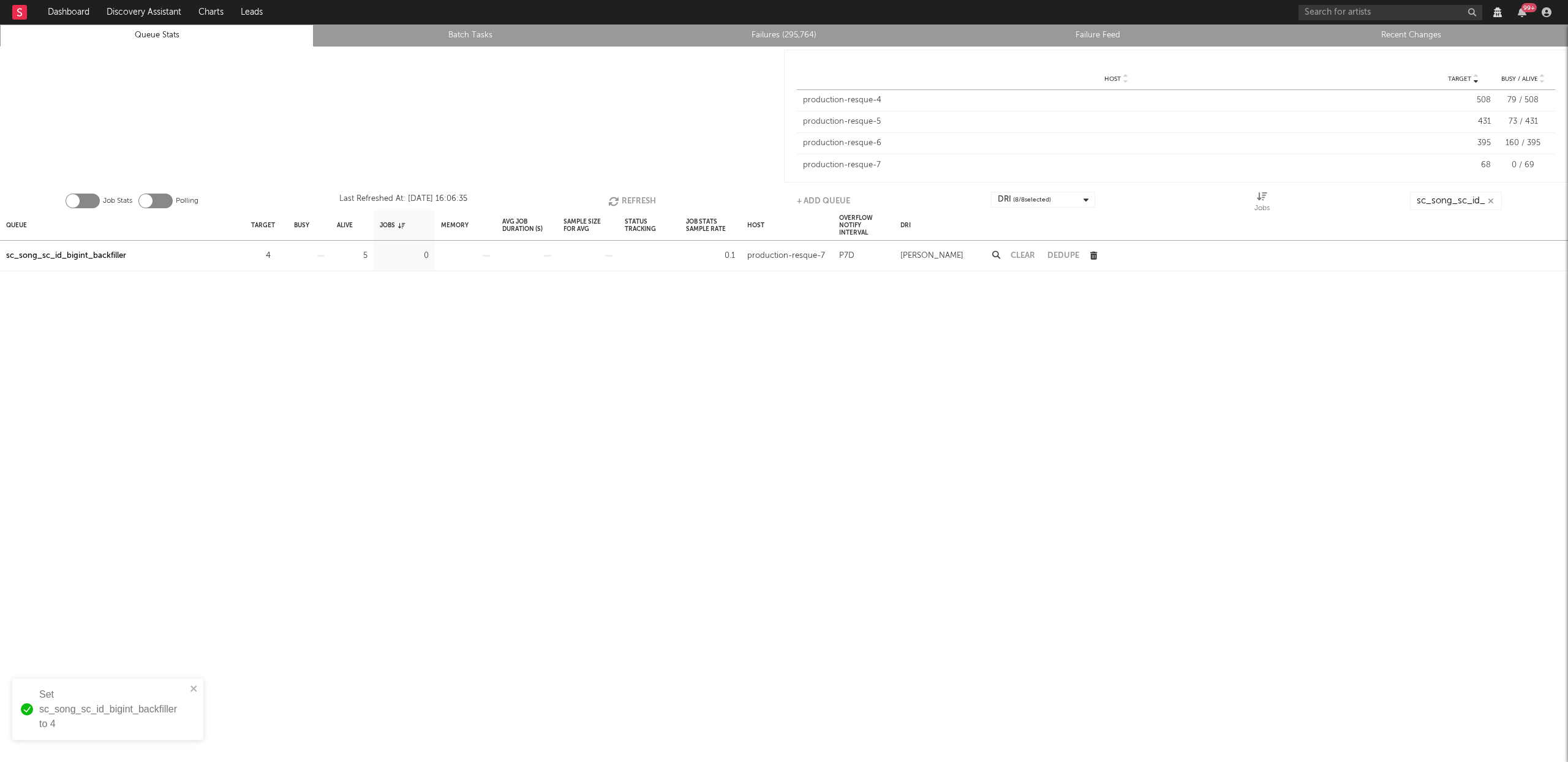
click at [631, 201] on button "Refresh" at bounding box center [632, 201] width 48 height 18
click at [620, 203] on button "Refresh" at bounding box center [633, 201] width 48 height 18
click at [631, 198] on button "Refresh" at bounding box center [633, 201] width 48 height 18
click at [632, 197] on button "Refresh" at bounding box center [633, 201] width 48 height 18
click at [632, 197] on button "Refresh" at bounding box center [632, 201] width 48 height 18
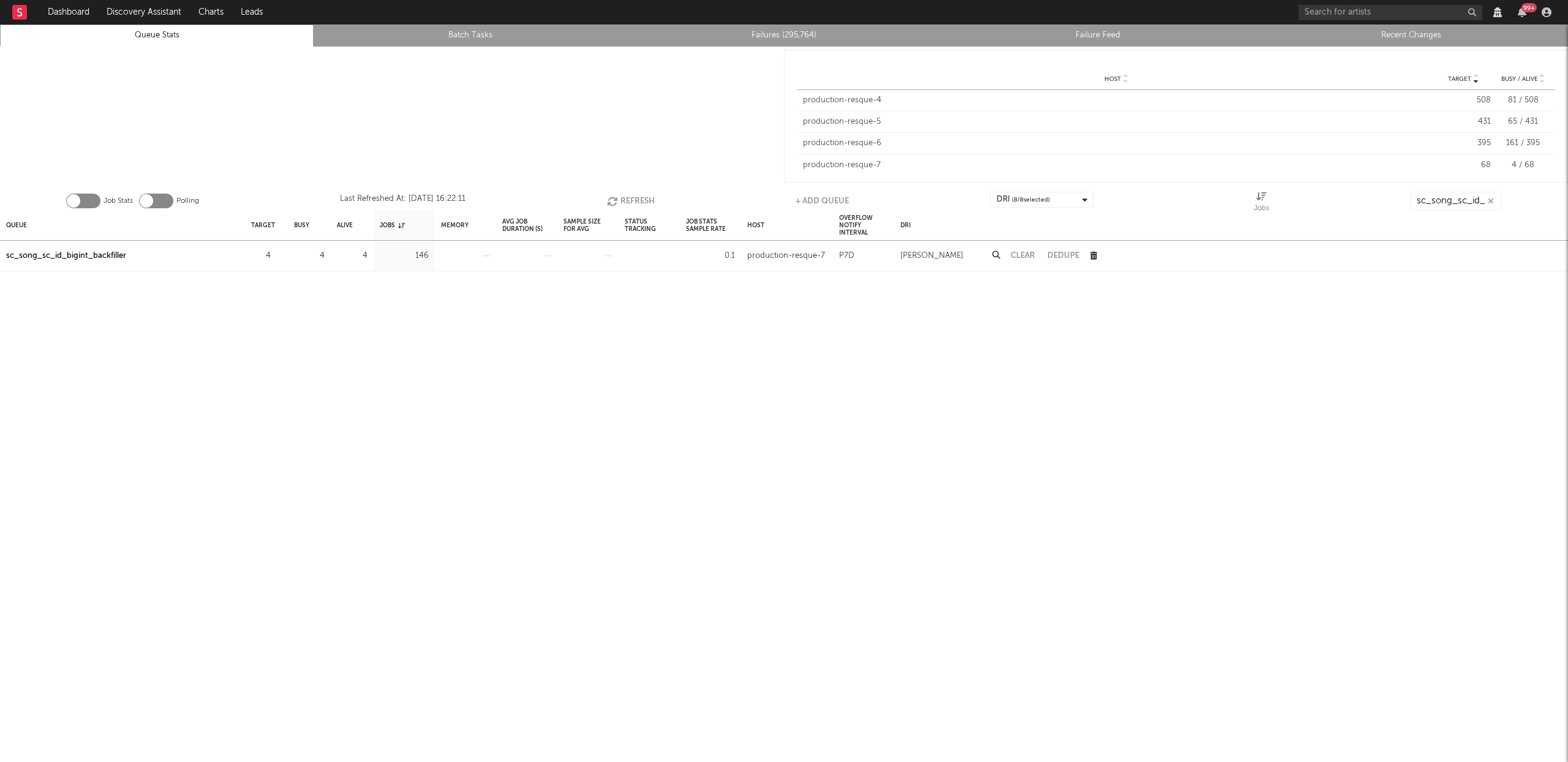
click at [631, 202] on button "Refresh" at bounding box center [631, 201] width 48 height 18
click at [634, 195] on button "Refresh" at bounding box center [631, 201] width 48 height 18
click at [633, 195] on button "Refresh" at bounding box center [631, 201] width 48 height 18
click at [640, 203] on button "Refresh" at bounding box center [632, 201] width 48 height 18
click at [624, 201] on button "Refresh" at bounding box center [632, 201] width 48 height 18
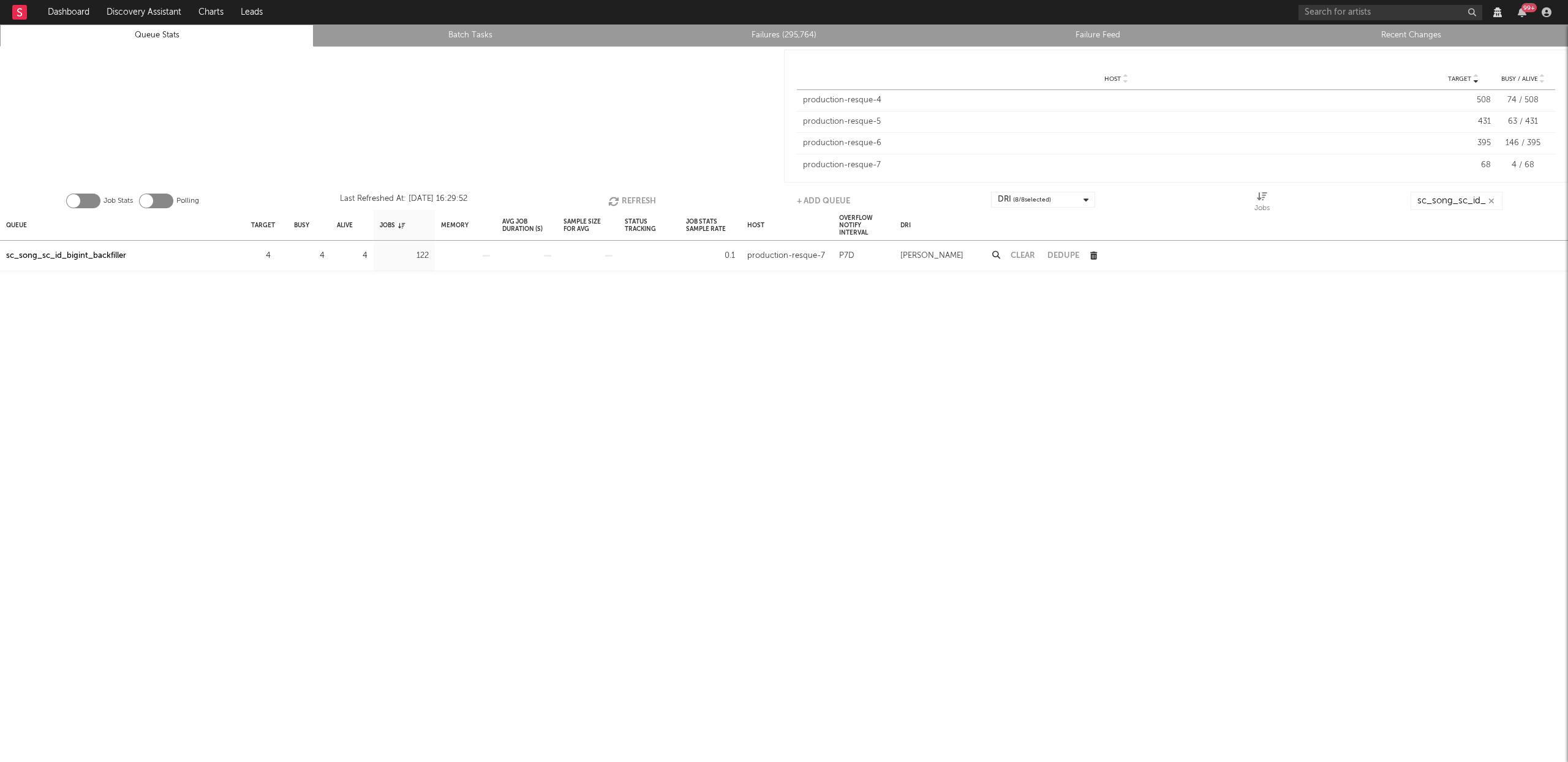
click at [615, 202] on icon "button" at bounding box center [614, 202] width 13 height 10
click at [637, 196] on button "Refresh" at bounding box center [632, 201] width 48 height 18
click at [642, 195] on button "Refresh" at bounding box center [632, 201] width 48 height 18
click at [613, 196] on icon "button" at bounding box center [614, 202] width 13 height 10
click at [627, 198] on button "Refresh" at bounding box center [632, 201] width 48 height 18
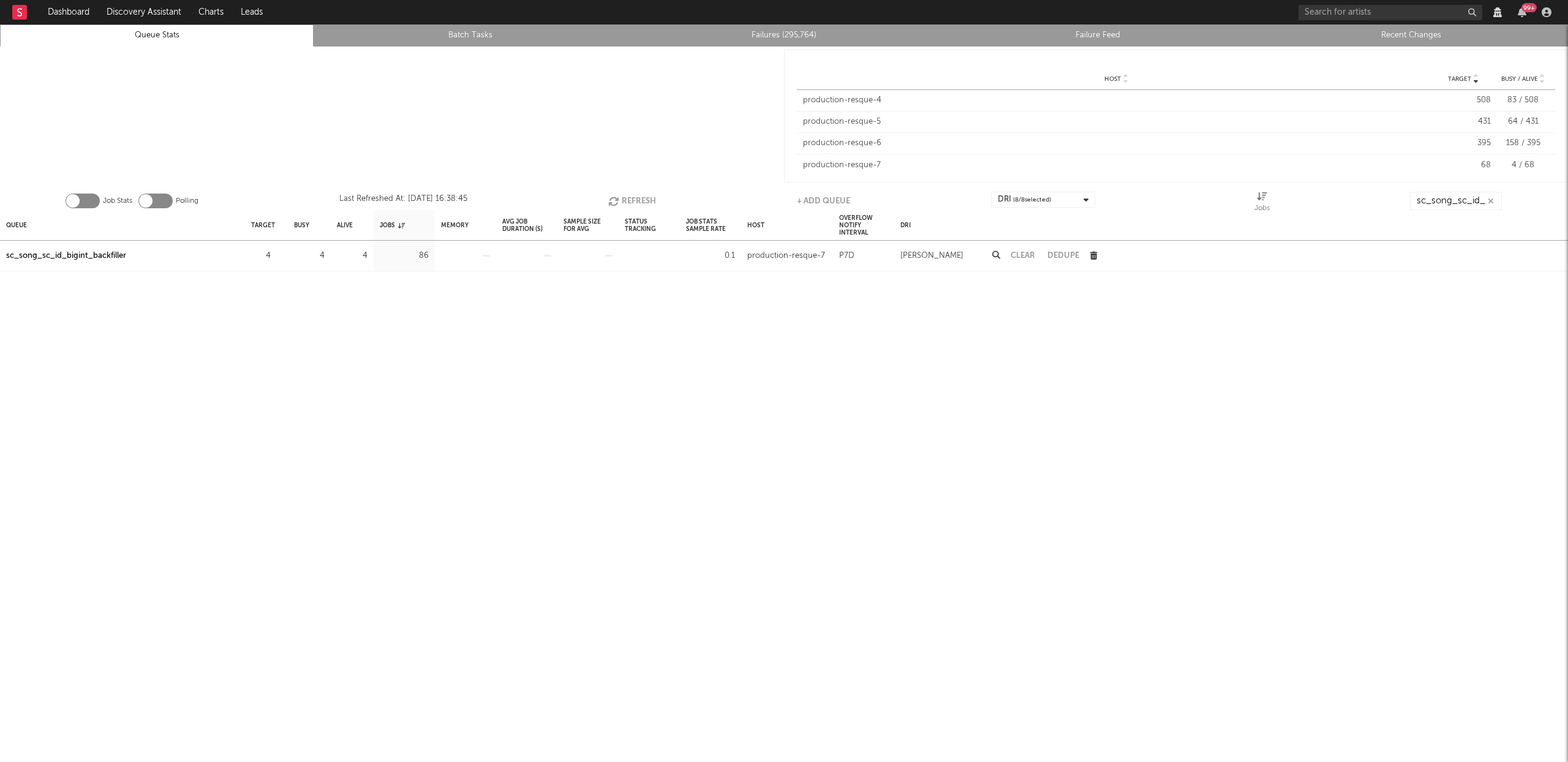
click at [624, 195] on button "Refresh" at bounding box center [632, 201] width 48 height 18
click at [613, 202] on icon "button" at bounding box center [615, 202] width 13 height 10
click at [613, 203] on icon "button" at bounding box center [614, 202] width 13 height 10
click at [642, 203] on button "Refresh" at bounding box center [632, 201] width 48 height 18
click at [630, 194] on button "Refresh" at bounding box center [632, 201] width 48 height 18
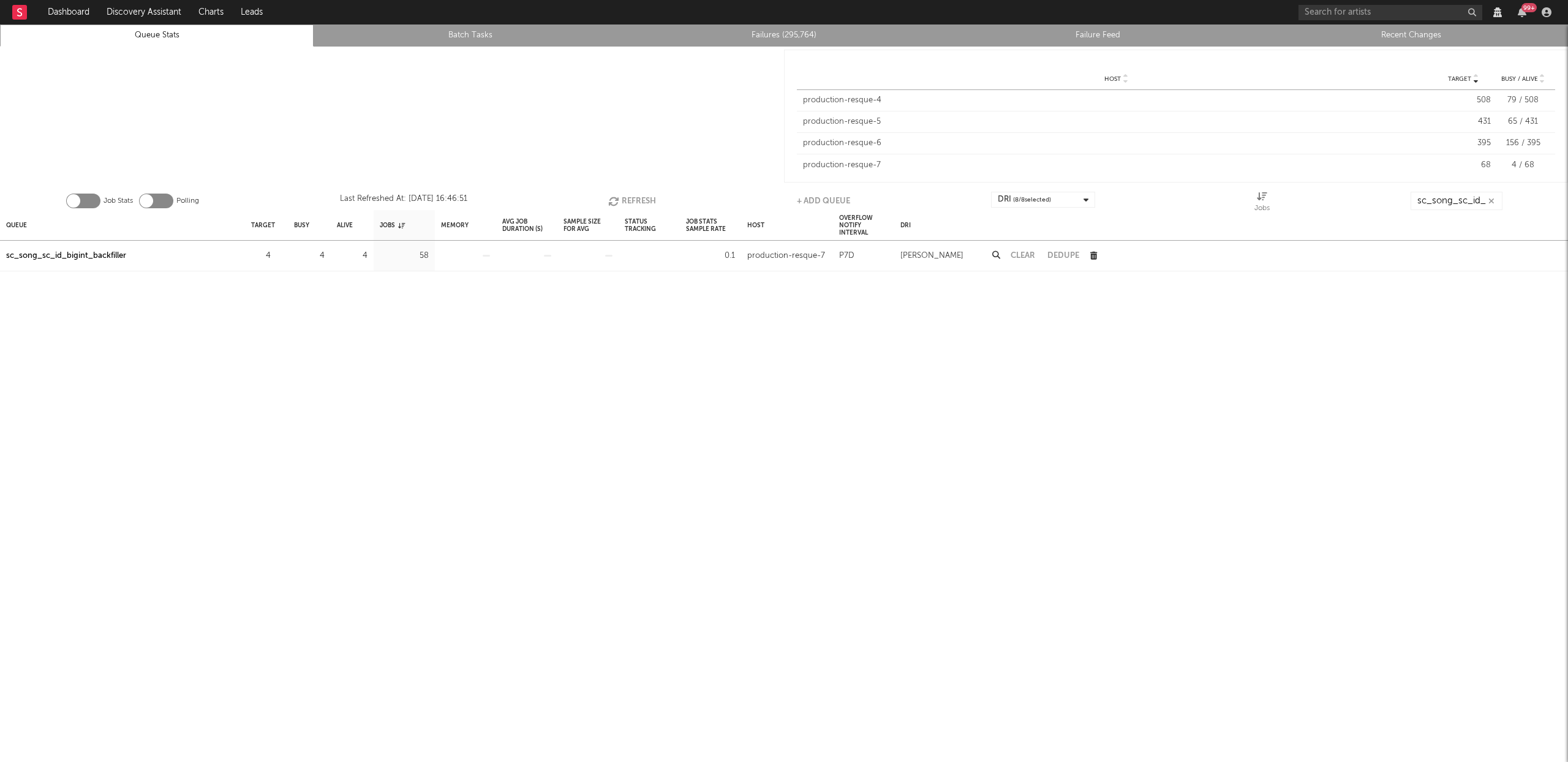
click at [627, 200] on button "Refresh" at bounding box center [632, 201] width 48 height 18
click at [620, 197] on button "Refresh" at bounding box center [633, 201] width 48 height 18
click at [615, 199] on icon "button" at bounding box center [613, 202] width 13 height 10
click at [618, 197] on icon "button" at bounding box center [614, 202] width 13 height 10
click at [627, 199] on button "Refresh" at bounding box center [632, 201] width 48 height 18
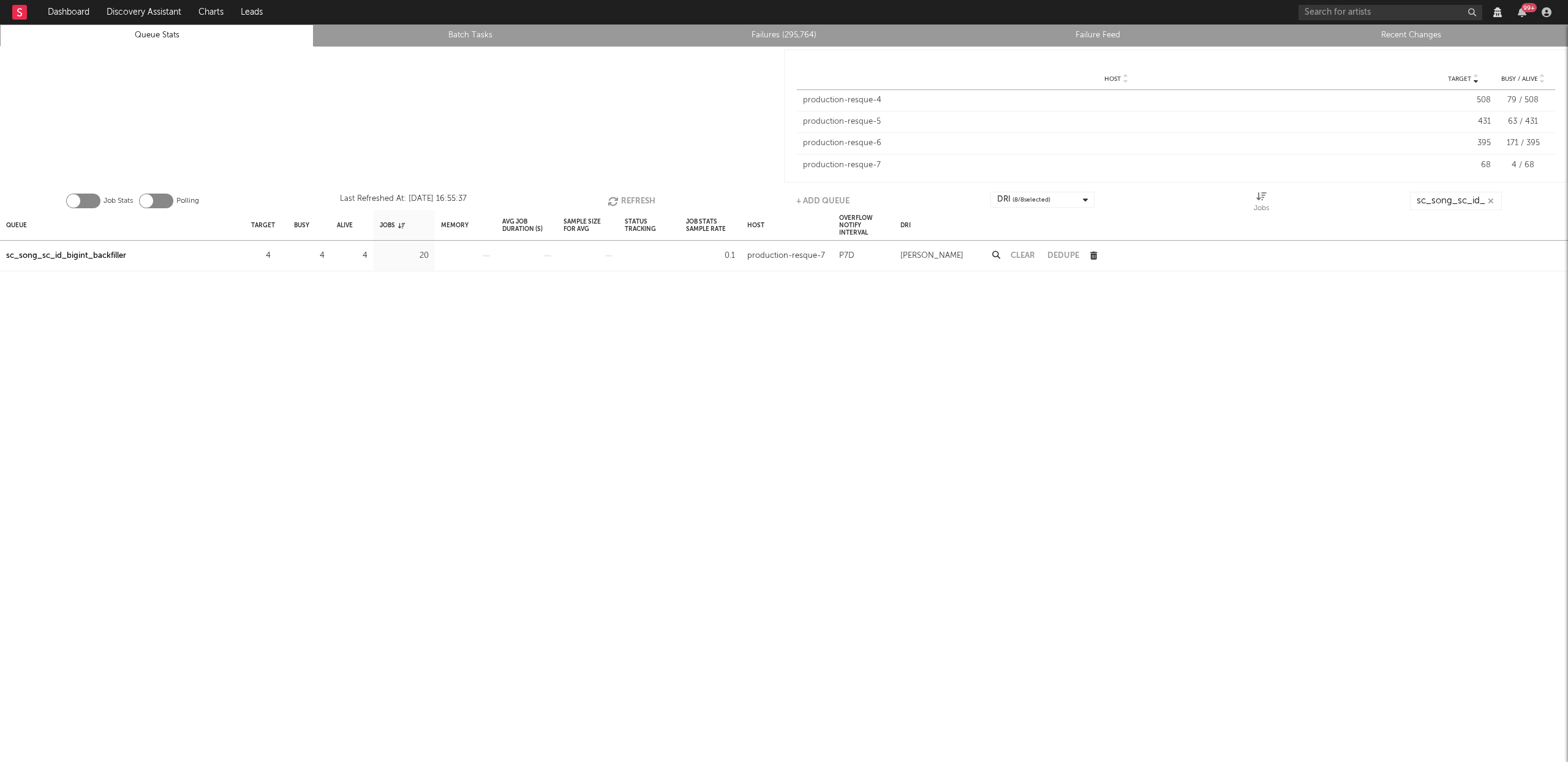
click at [627, 198] on button "Refresh" at bounding box center [631, 201] width 48 height 18
click at [627, 198] on button "Refresh" at bounding box center [632, 201] width 48 height 18
click at [638, 201] on button "Refresh" at bounding box center [632, 201] width 48 height 18
click at [639, 202] on button "Refresh" at bounding box center [632, 201] width 48 height 18
click at [633, 200] on button "Refresh" at bounding box center [632, 201] width 48 height 18
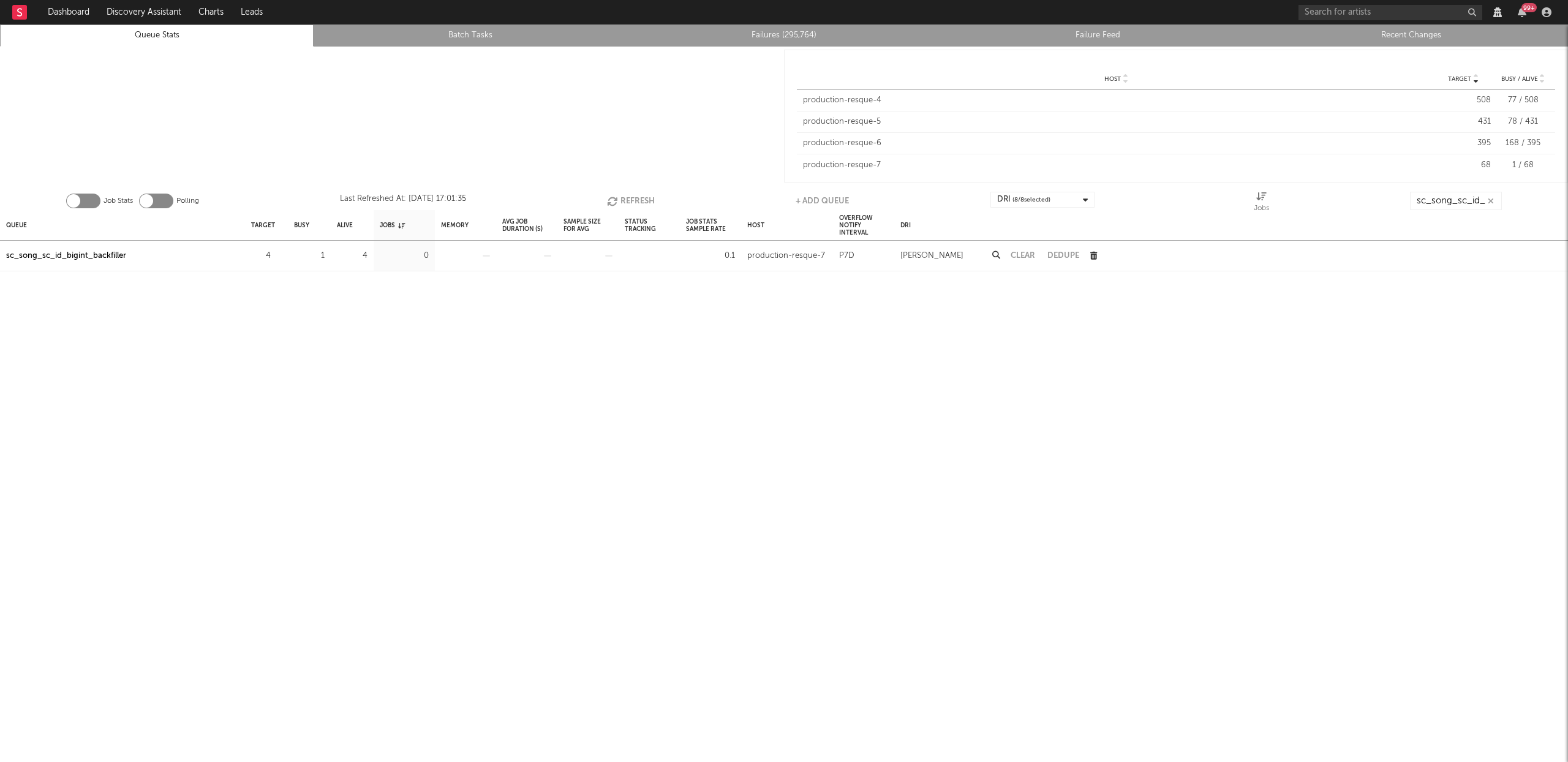
click at [633, 200] on button "Refresh" at bounding box center [631, 201] width 48 height 18
click at [635, 202] on button "Refresh" at bounding box center [631, 201] width 48 height 18
click at [621, 196] on button "Refresh" at bounding box center [632, 201] width 48 height 18
click at [274, 258] on icon "button" at bounding box center [277, 256] width 8 height 8
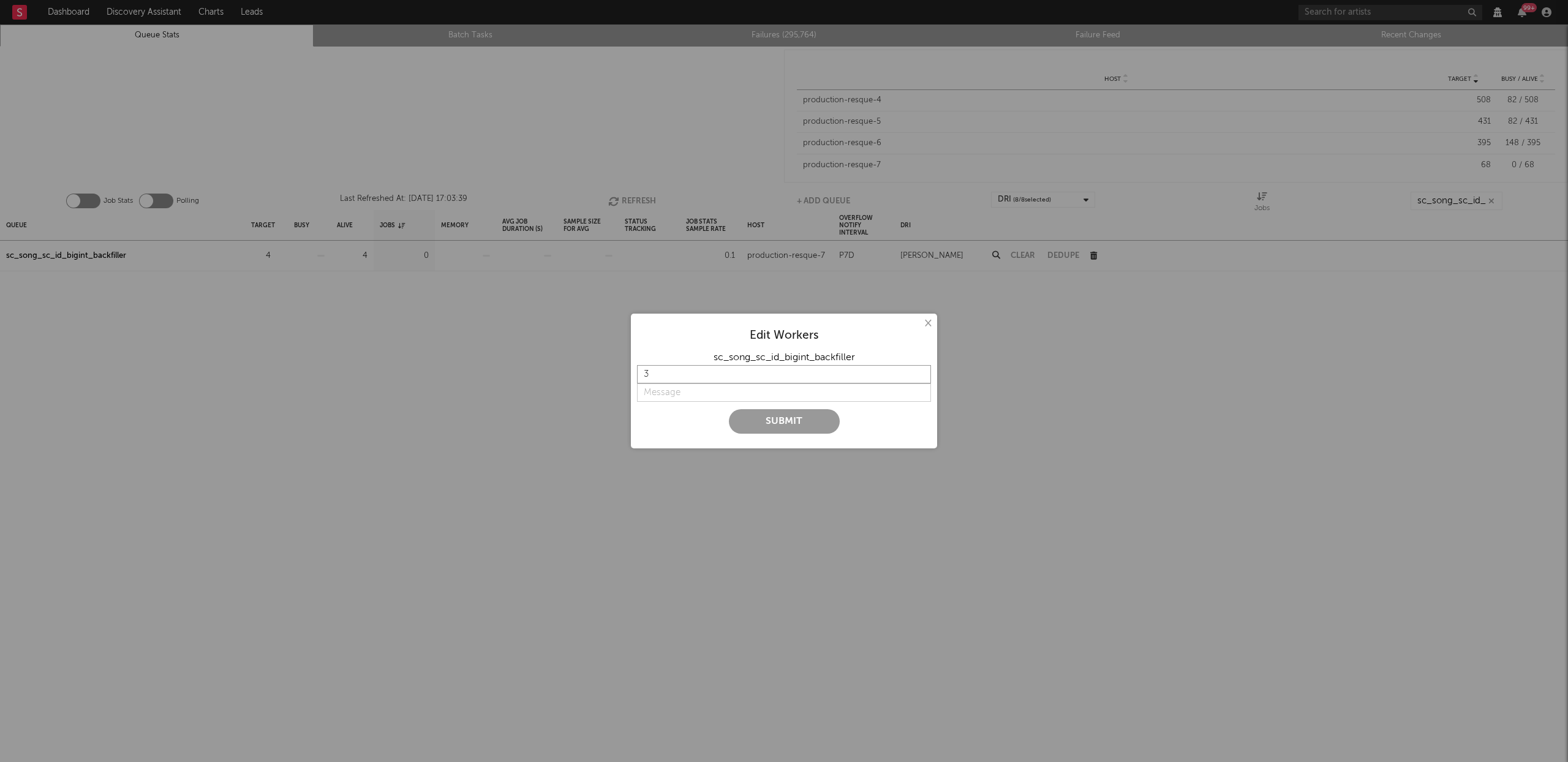
type input "3"
click at [920, 380] on input "3" at bounding box center [784, 374] width 294 height 18
click at [695, 395] on input "string" at bounding box center [784, 392] width 294 height 18
type input "back to 3"
click at [750, 424] on button "Submit" at bounding box center [784, 422] width 111 height 24
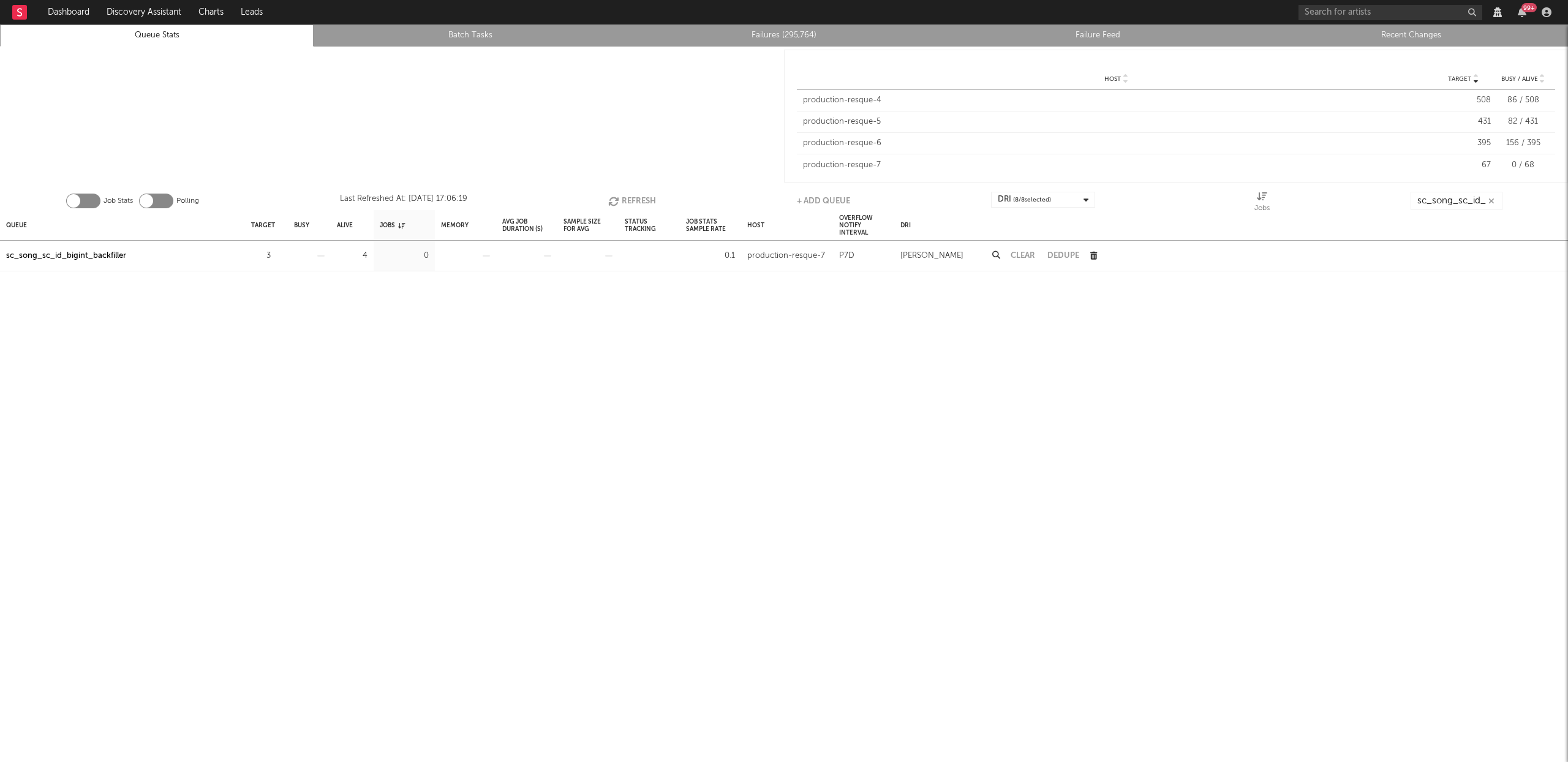
click at [630, 196] on button "Refresh" at bounding box center [632, 201] width 48 height 18
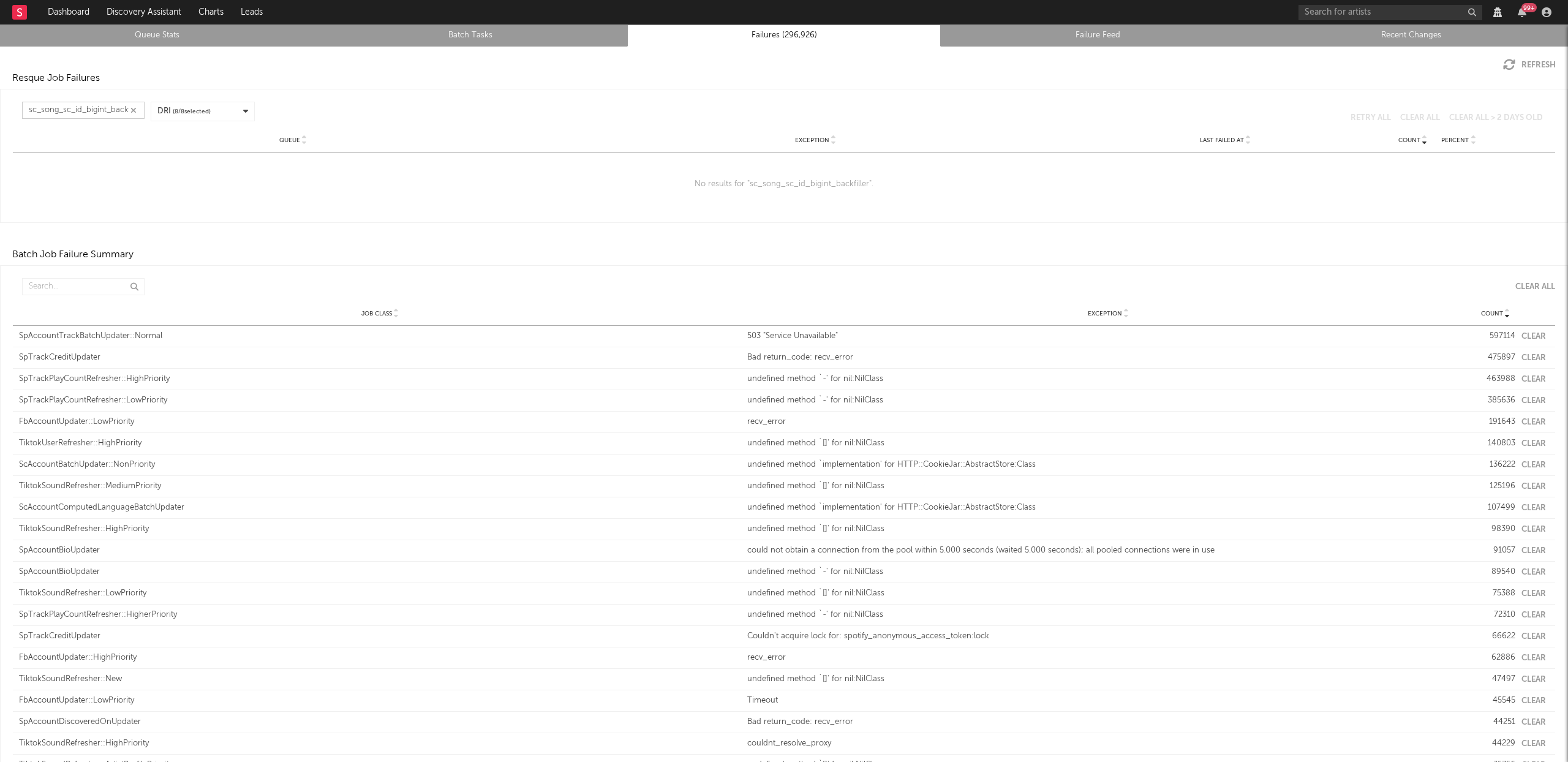
click at [77, 114] on input "sc_song_sc_id_bigint_backfiller" at bounding box center [83, 111] width 122 height 17
type input "b"
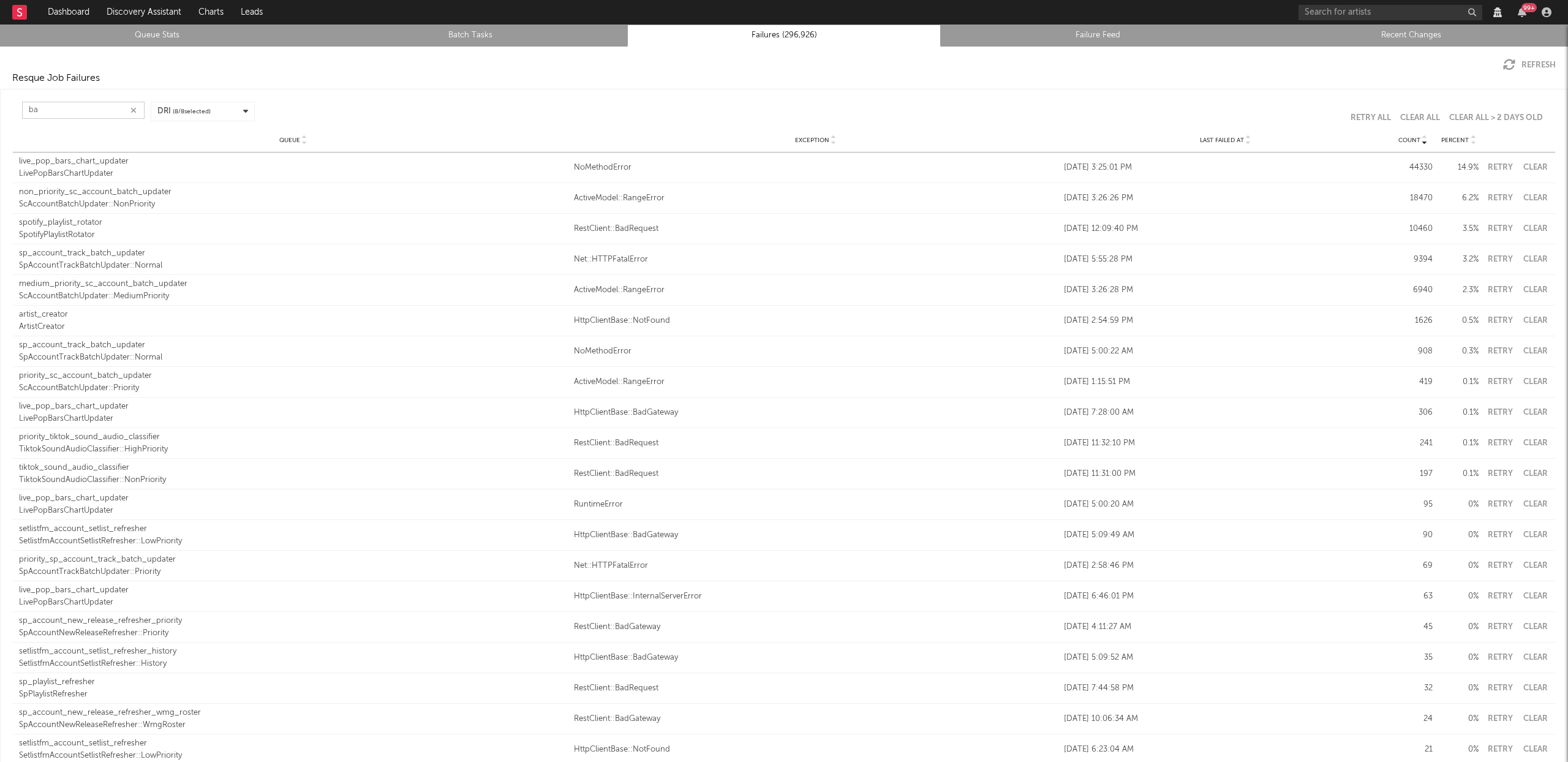
type input "b"
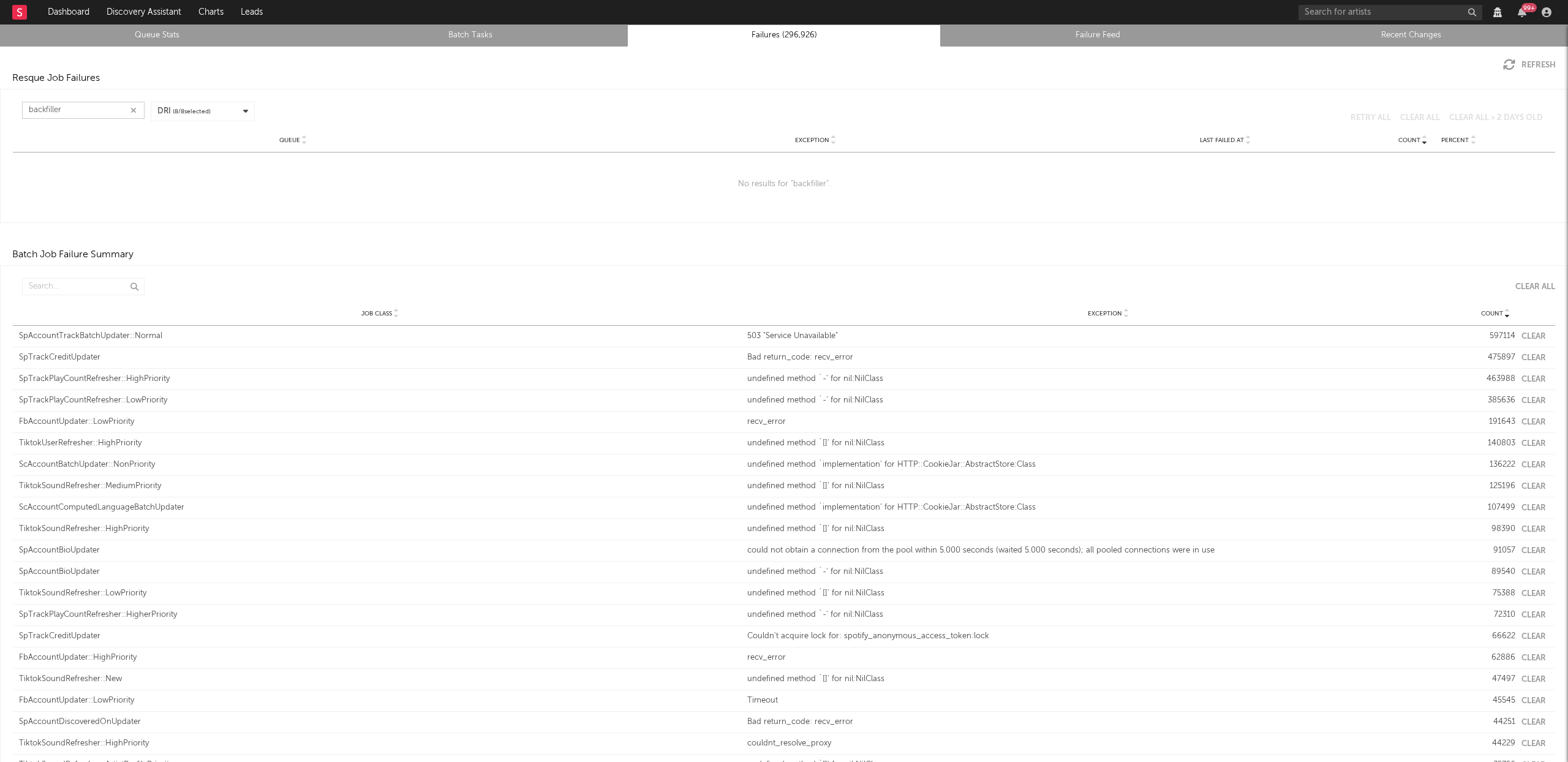
click at [99, 114] on input "backfiller" at bounding box center [83, 111] width 122 height 17
type input "backfiller"
click at [77, 110] on input "backfiller" at bounding box center [83, 111] width 122 height 17
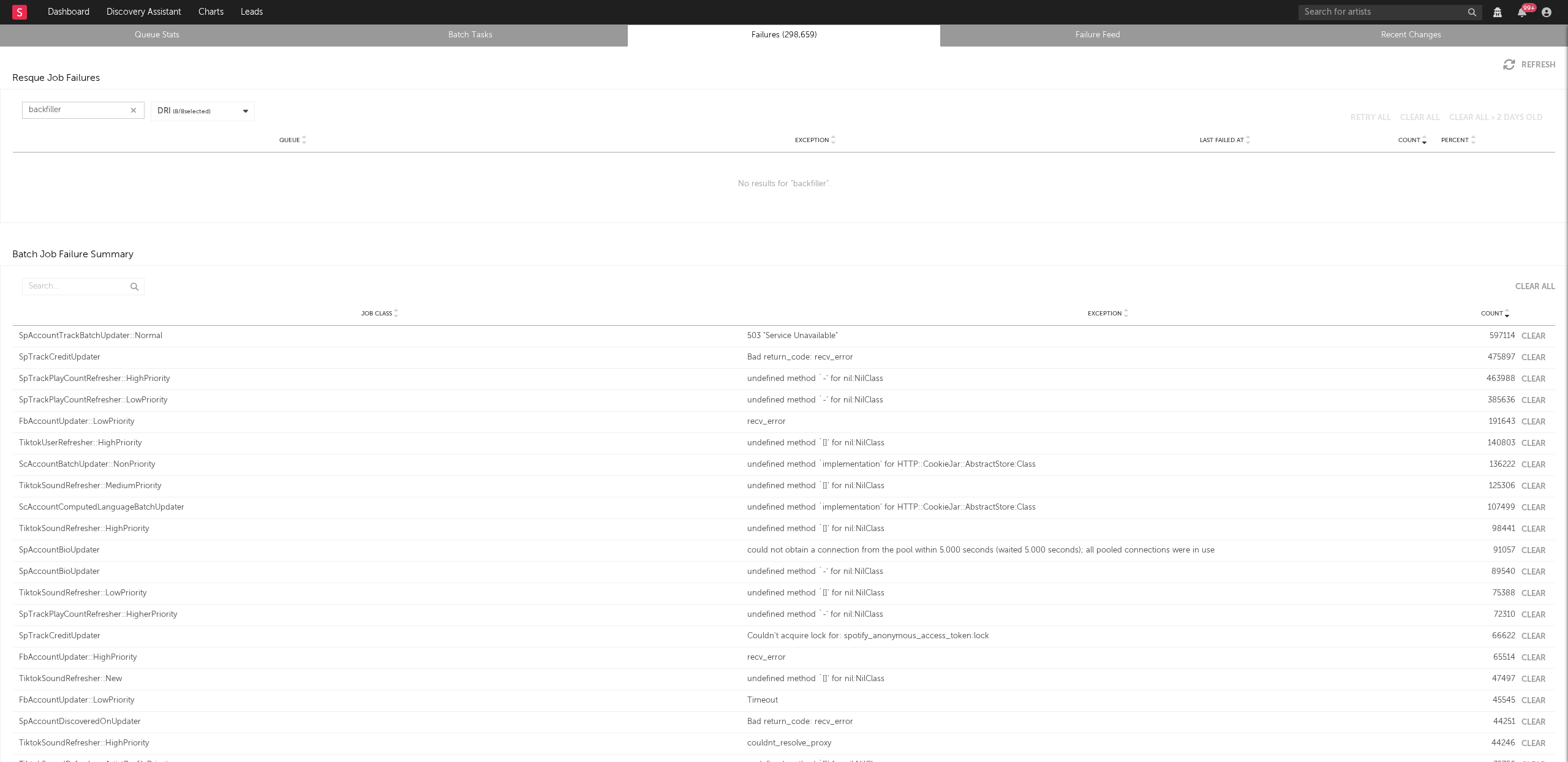
click at [77, 110] on input "backfiller" at bounding box center [83, 111] width 122 height 17
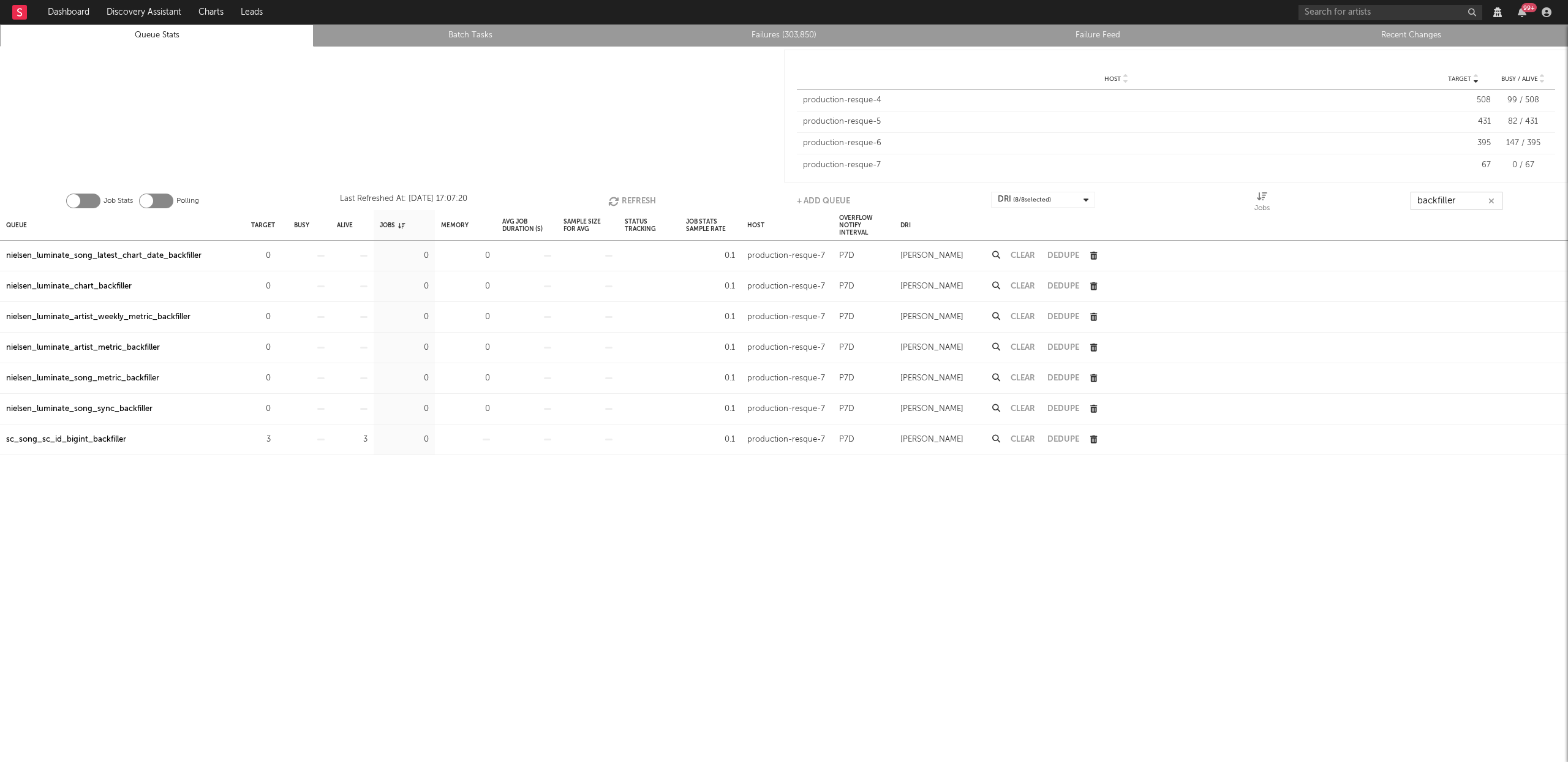
click at [1456, 197] on input "backfiller" at bounding box center [1456, 201] width 92 height 18
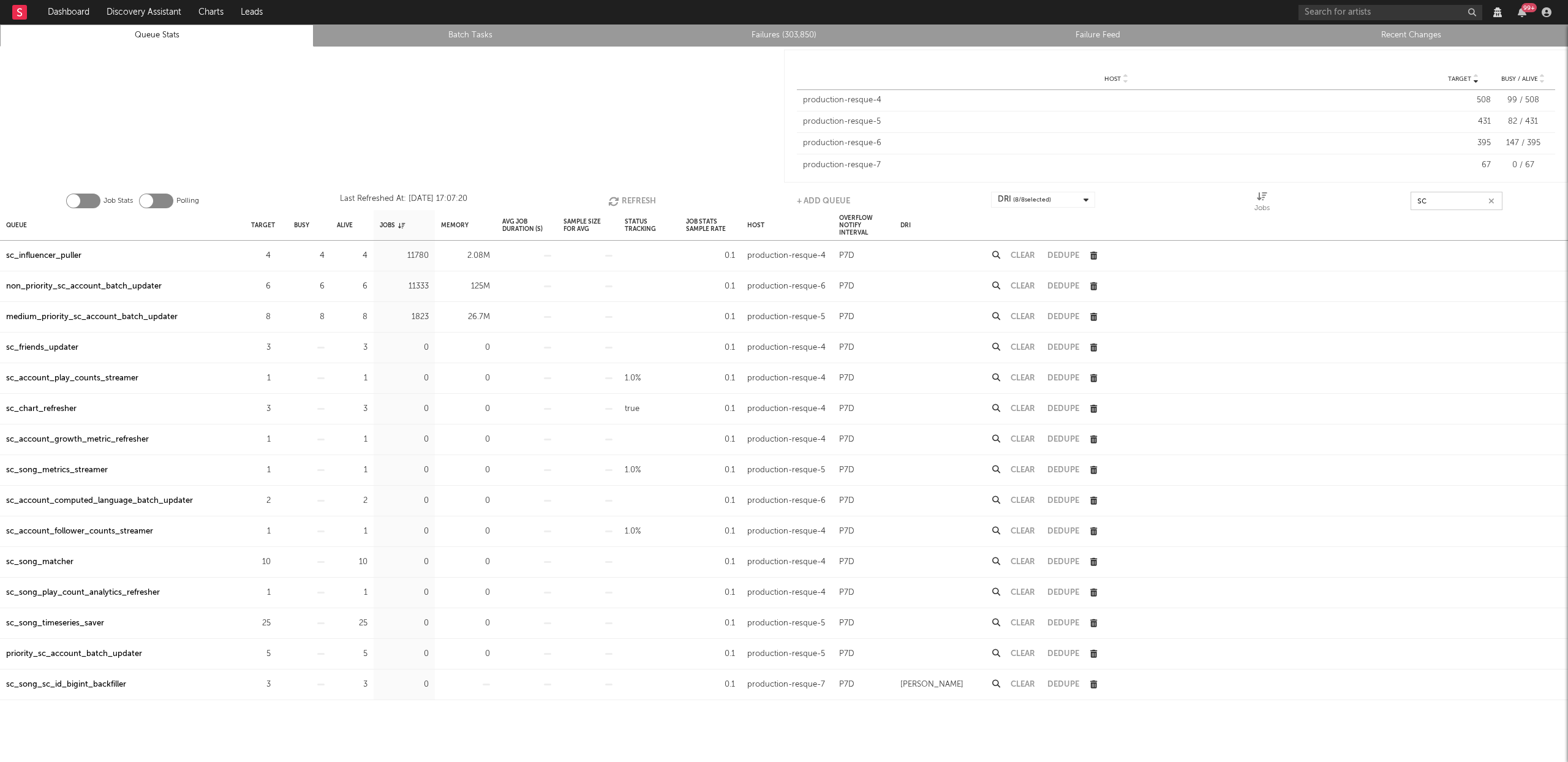
type input "s"
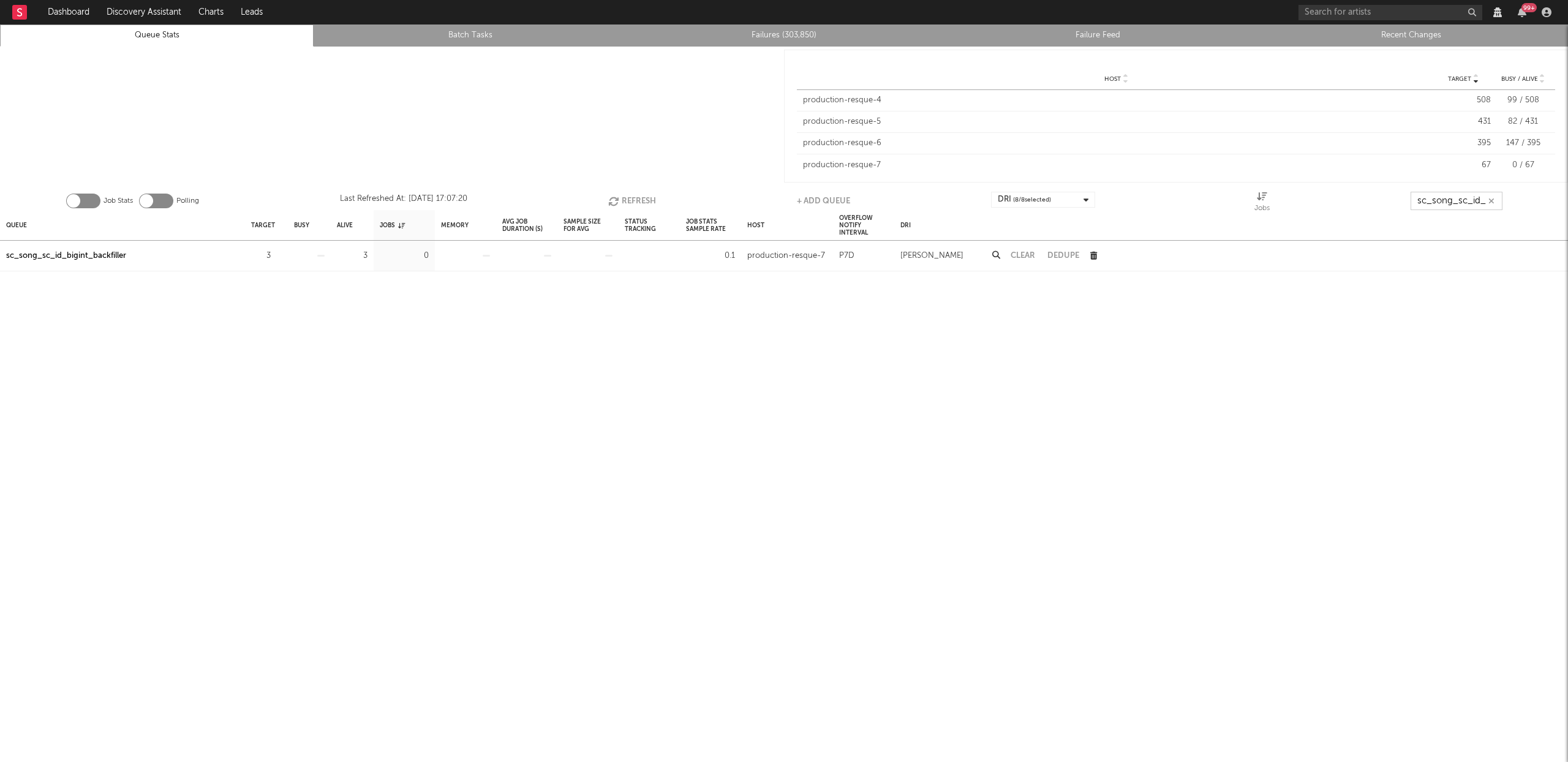
click at [636, 198] on button "Refresh" at bounding box center [632, 201] width 48 height 18
click at [1464, 204] on input "sc_song_sc_id_" at bounding box center [1456, 201] width 92 height 18
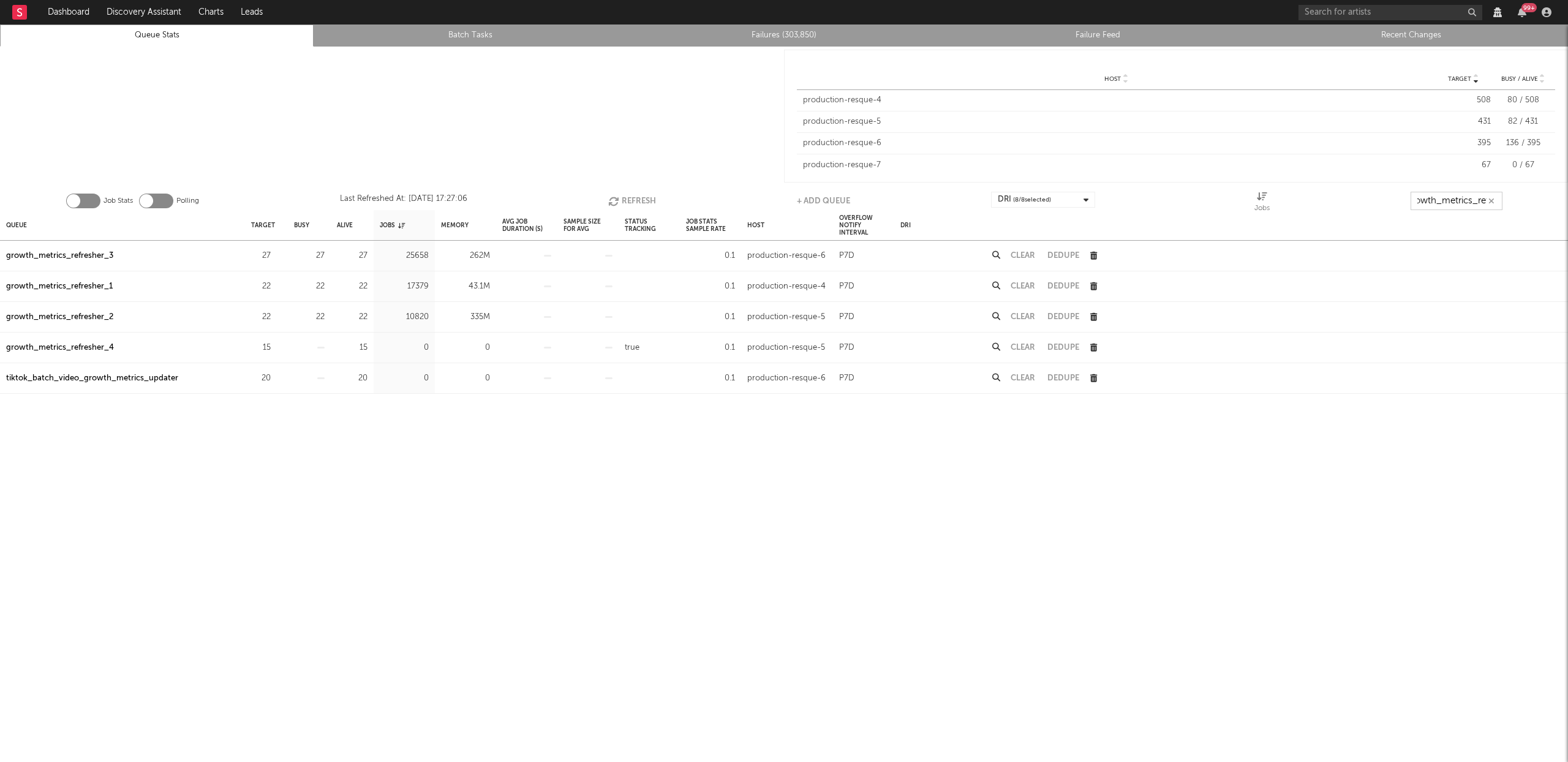
scroll to position [0, 14]
click at [24, 224] on div "Queue" at bounding box center [17, 225] width 21 height 26
click at [86, 251] on div "growth_metrics_refresher_1" at bounding box center [59, 256] width 106 height 15
click at [91, 281] on div "growth_metrics_refresher_2" at bounding box center [59, 286] width 107 height 15
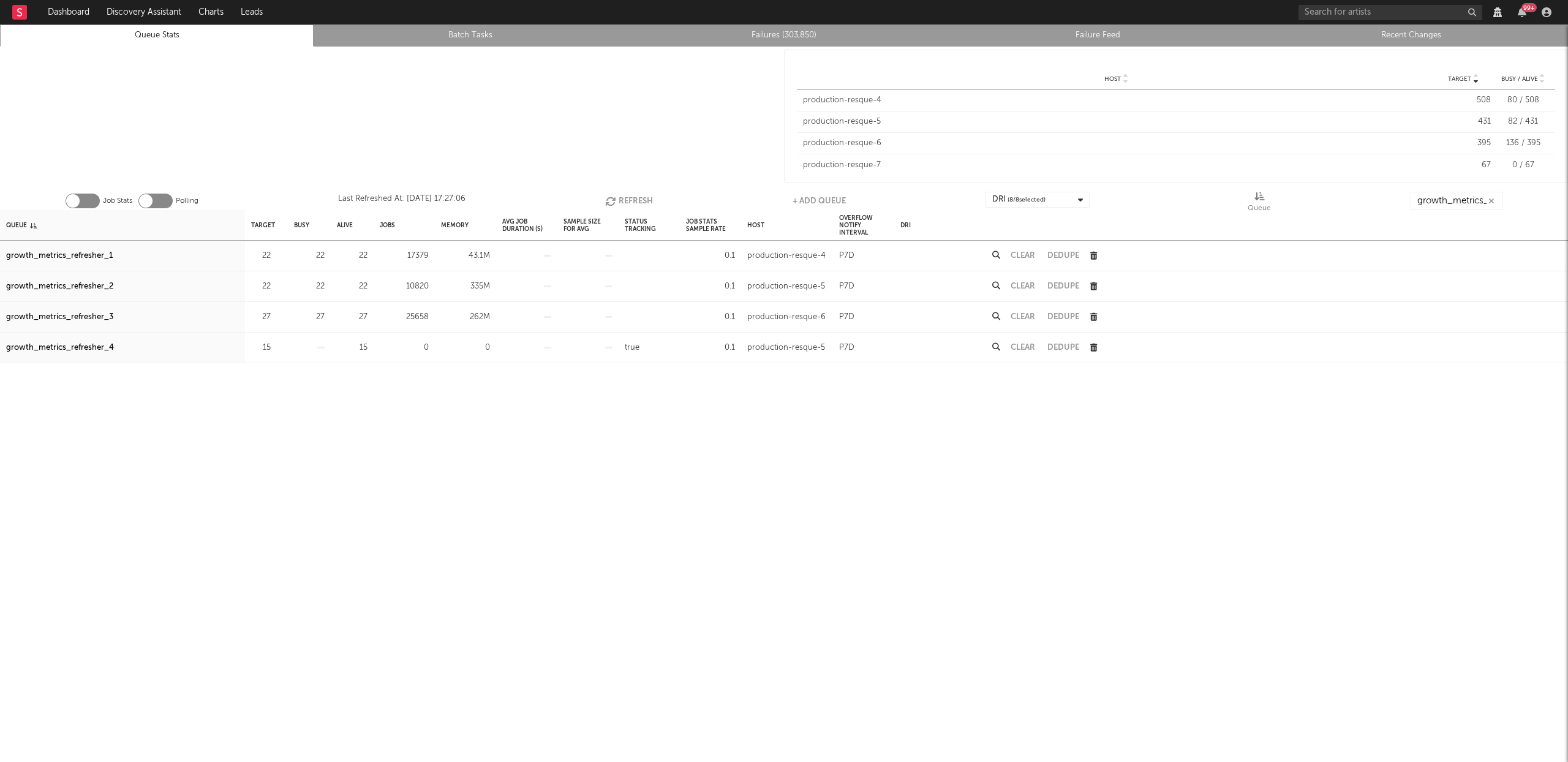
click at [88, 316] on div "growth_metrics_refresher_3" at bounding box center [59, 317] width 107 height 15
click at [84, 257] on div "growth_metrics_refresher_1" at bounding box center [59, 256] width 106 height 15
click at [78, 291] on div "growth_metrics_refresher_2" at bounding box center [59, 286] width 107 height 15
click at [69, 314] on div "growth_metrics_refresher_3" at bounding box center [59, 317] width 107 height 15
click at [1444, 199] on input "growth_metrics_ref" at bounding box center [1456, 201] width 92 height 18
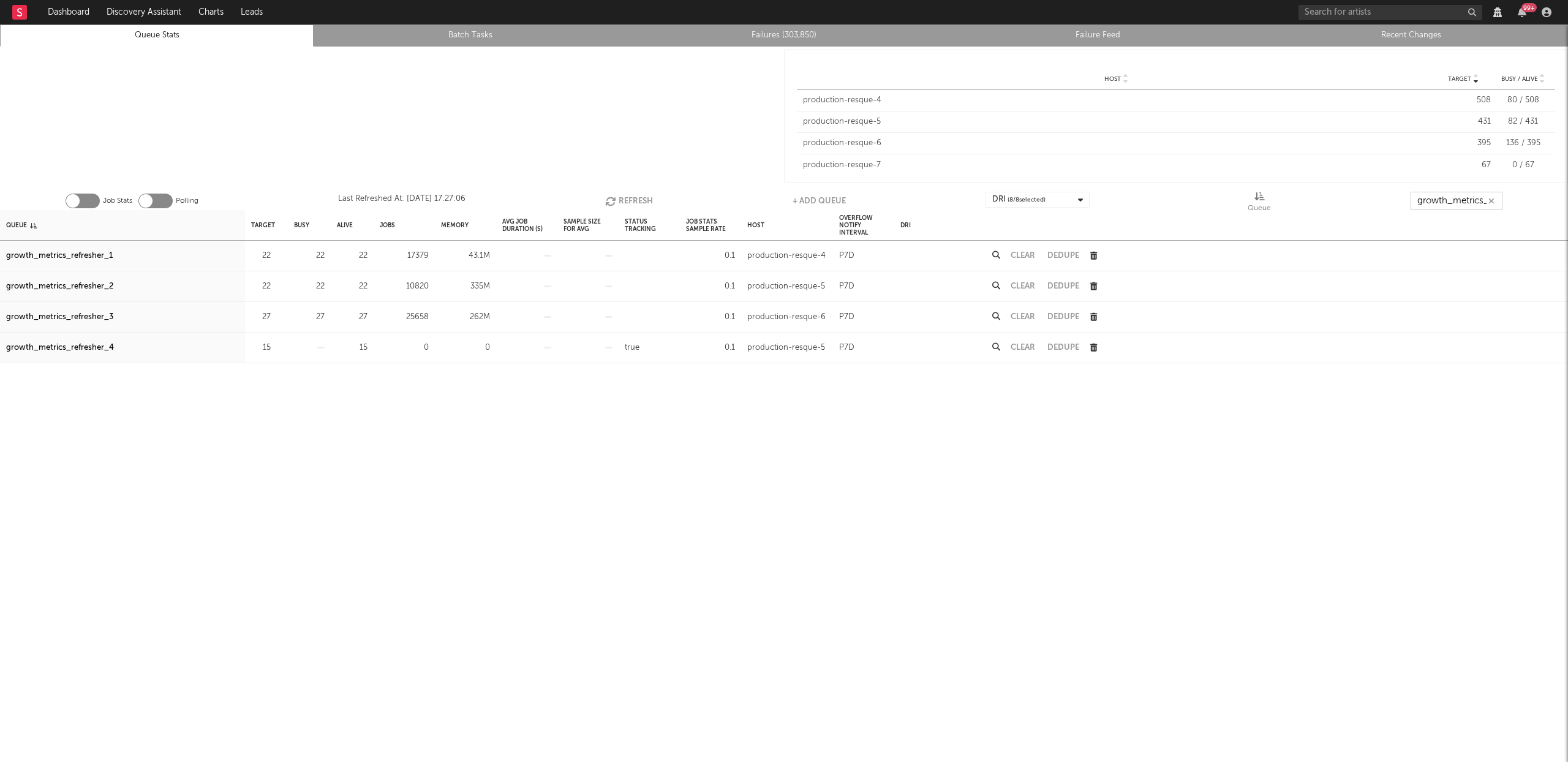
click at [1444, 199] on input "growth_metrics_ref" at bounding box center [1456, 201] width 92 height 18
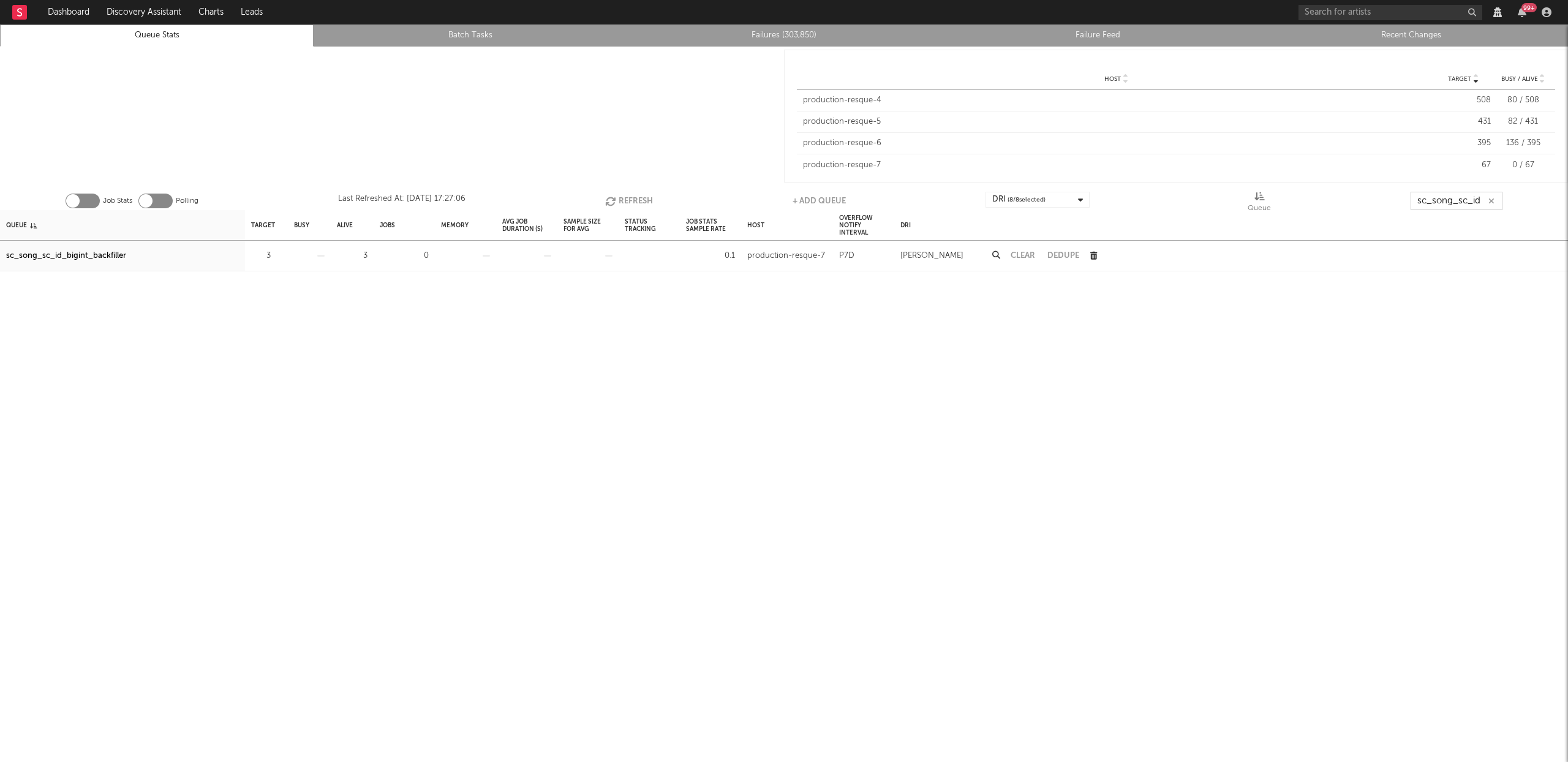
click at [638, 198] on button "Refresh" at bounding box center [629, 201] width 48 height 18
click at [1455, 192] on input "sc_song_sc_id" at bounding box center [1456, 201] width 92 height 18
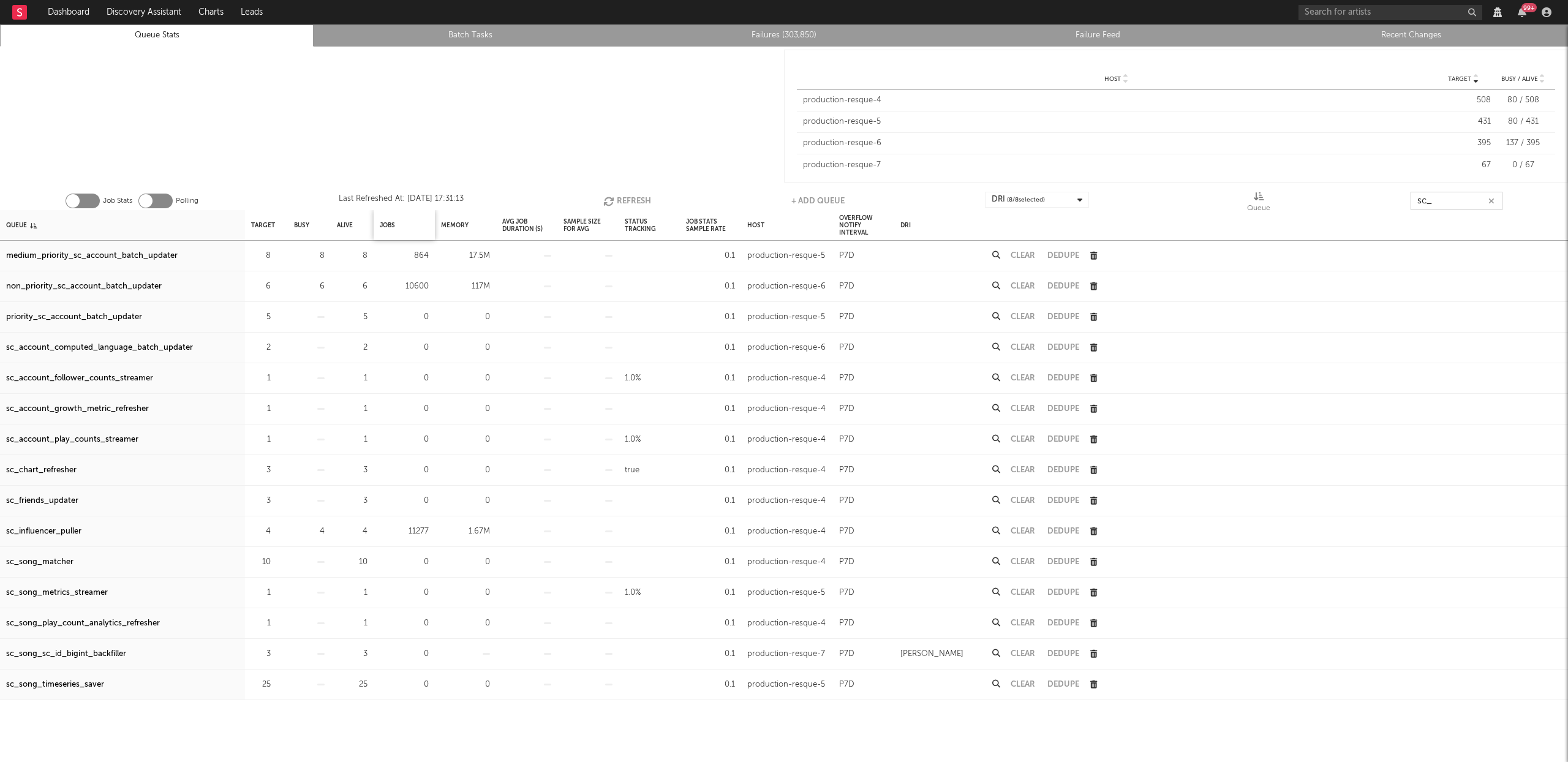
type input "sc_"
click at [399, 224] on div "Jobs" at bounding box center [404, 225] width 61 height 30
click at [393, 224] on div "Jobs" at bounding box center [387, 225] width 16 height 26
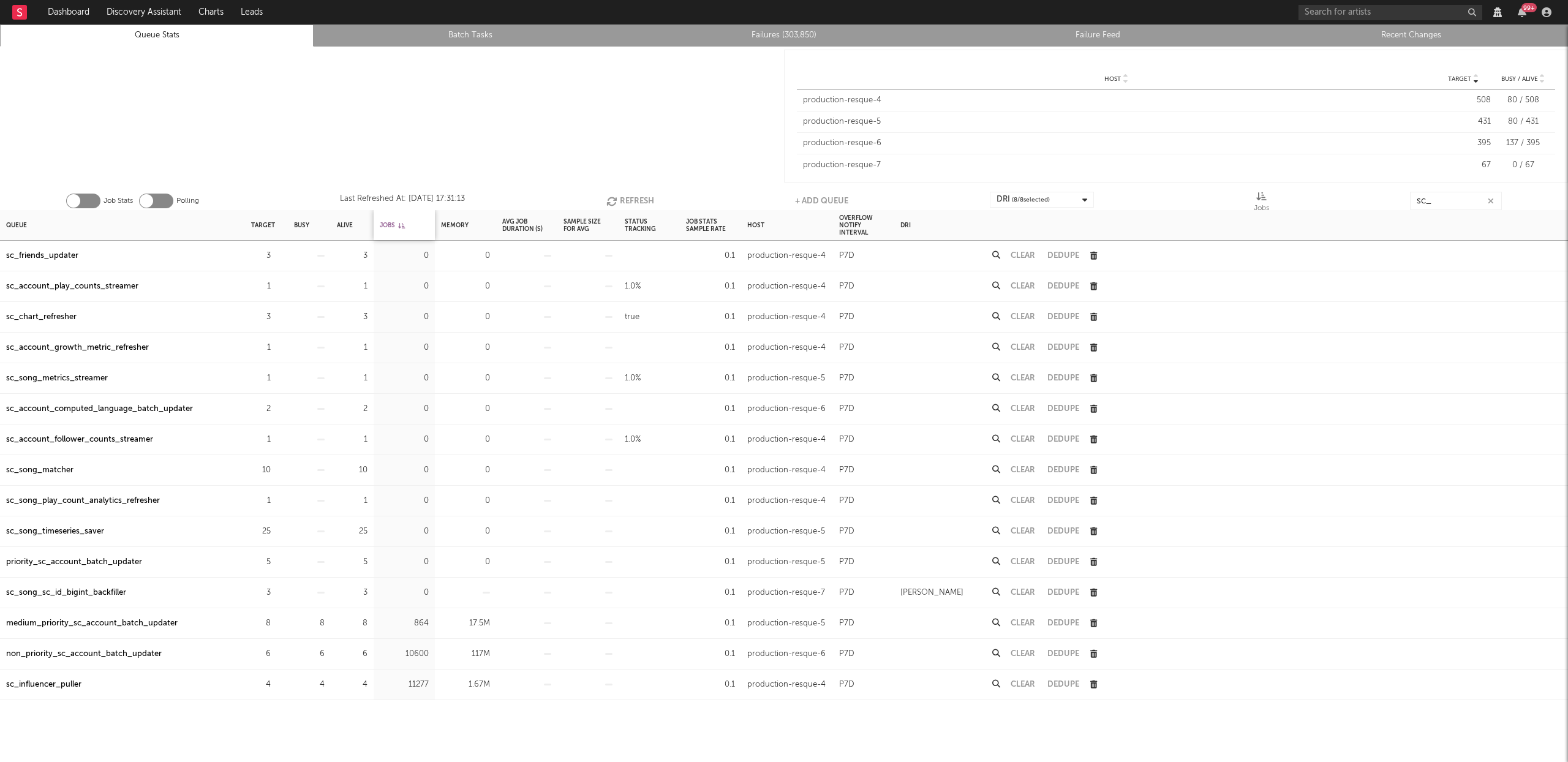
click at [393, 224] on div "Jobs" at bounding box center [392, 225] width 25 height 26
click at [77, 285] on div "non_priority_sc_account_batch_updater" at bounding box center [84, 286] width 155 height 15
click at [95, 320] on div "medium_priority_sc_account_batch_updater" at bounding box center [92, 317] width 172 height 15
click at [49, 256] on div "sc_influencer_puller" at bounding box center [44, 256] width 75 height 15
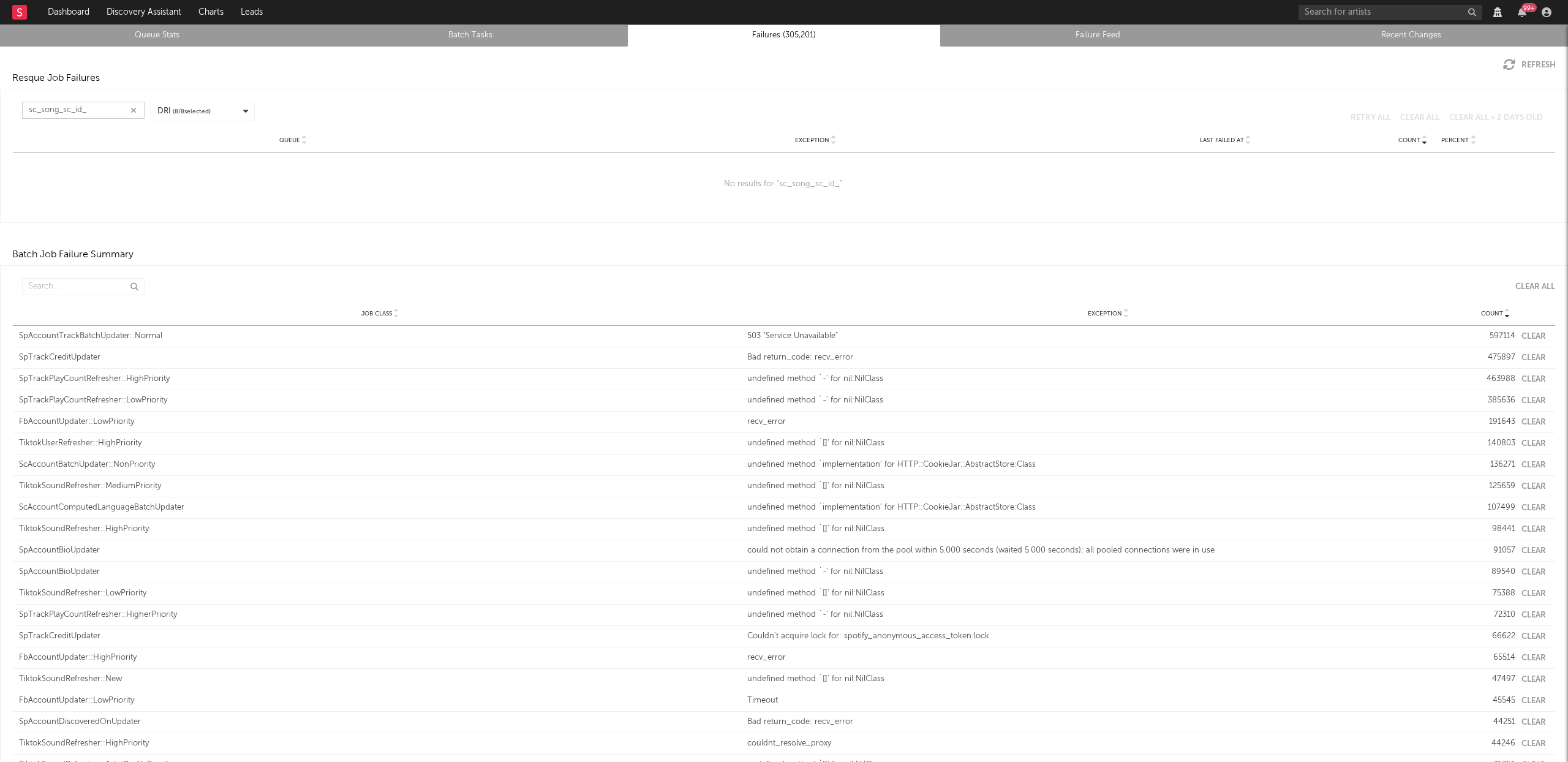
click at [84, 108] on input "sc_song_sc_id_" at bounding box center [83, 111] width 122 height 17
type input "backfill"
